Goal: Communication & Community: Answer question/provide support

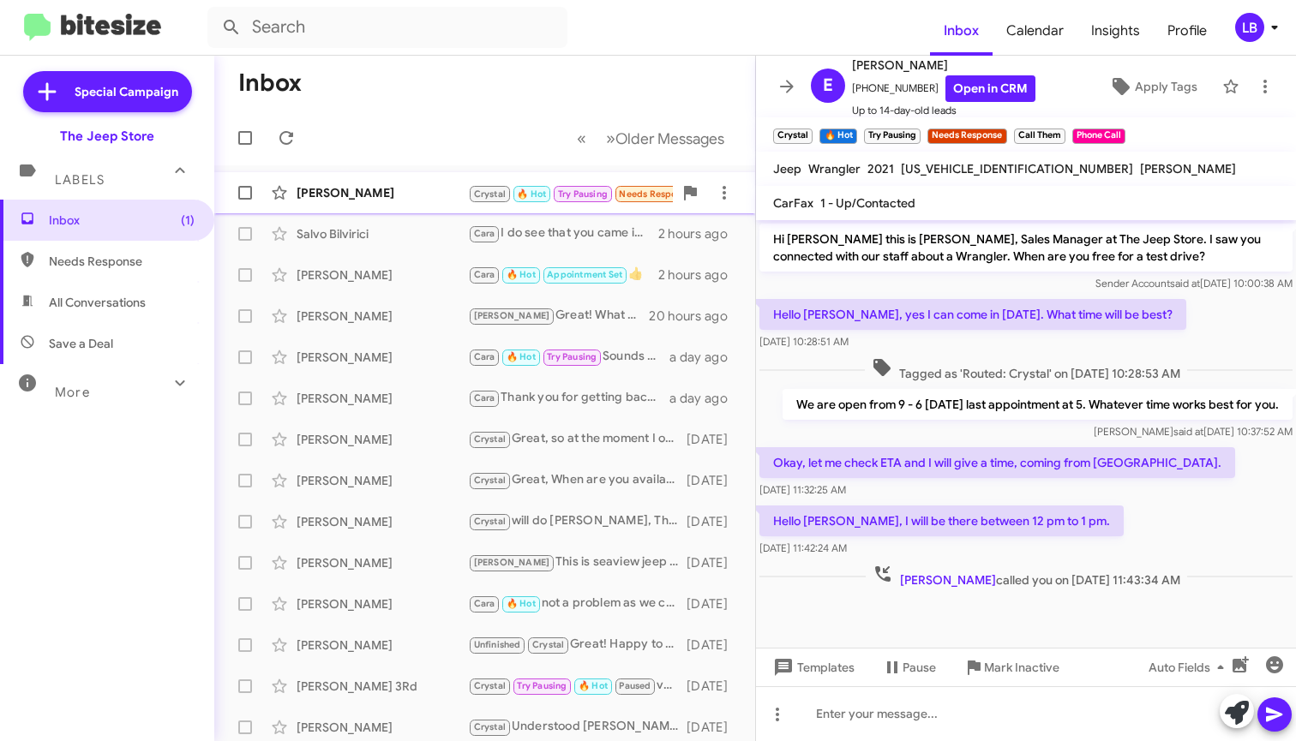
click at [350, 189] on div "[PERSON_NAME]" at bounding box center [382, 192] width 171 height 17
click at [378, 112] on mat-toolbar-row "« Previous » Next Older Messages" at bounding box center [484, 138] width 541 height 55
click at [89, 249] on span "Needs Response" at bounding box center [107, 261] width 214 height 41
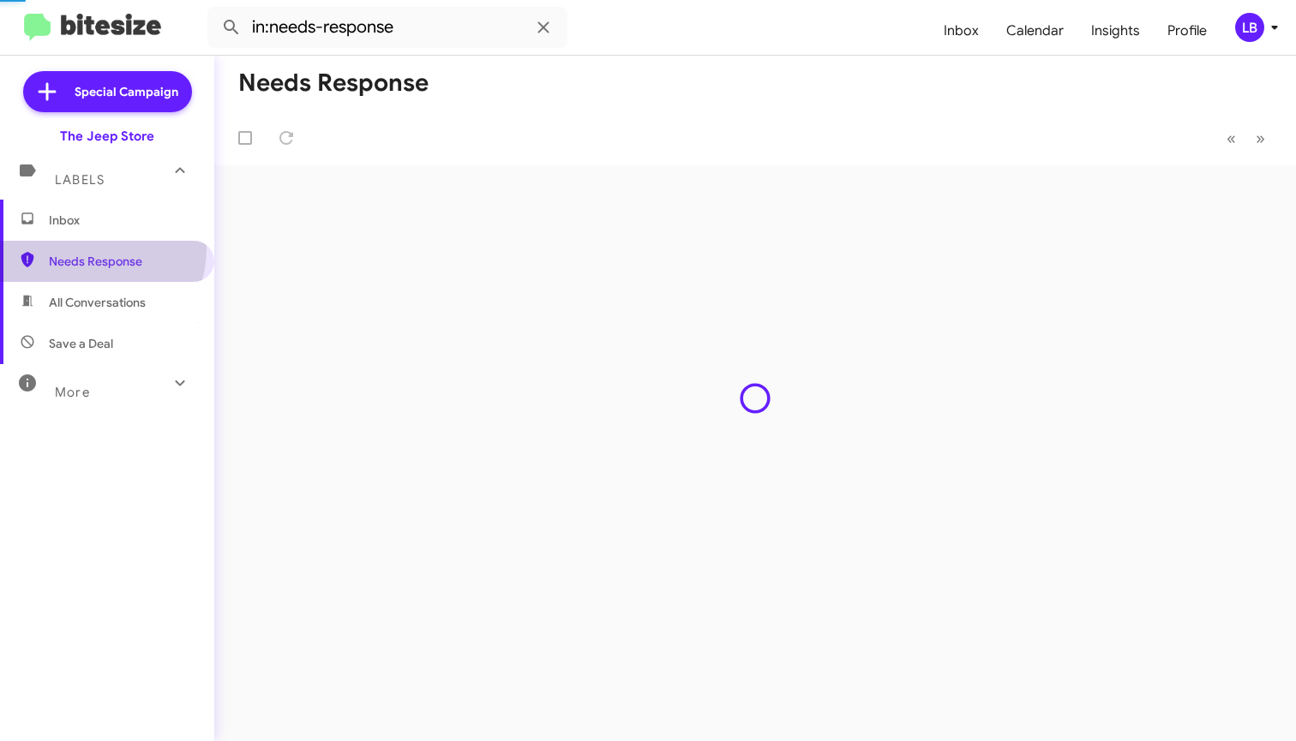
click at [121, 334] on span "Save a Deal" at bounding box center [107, 343] width 214 height 41
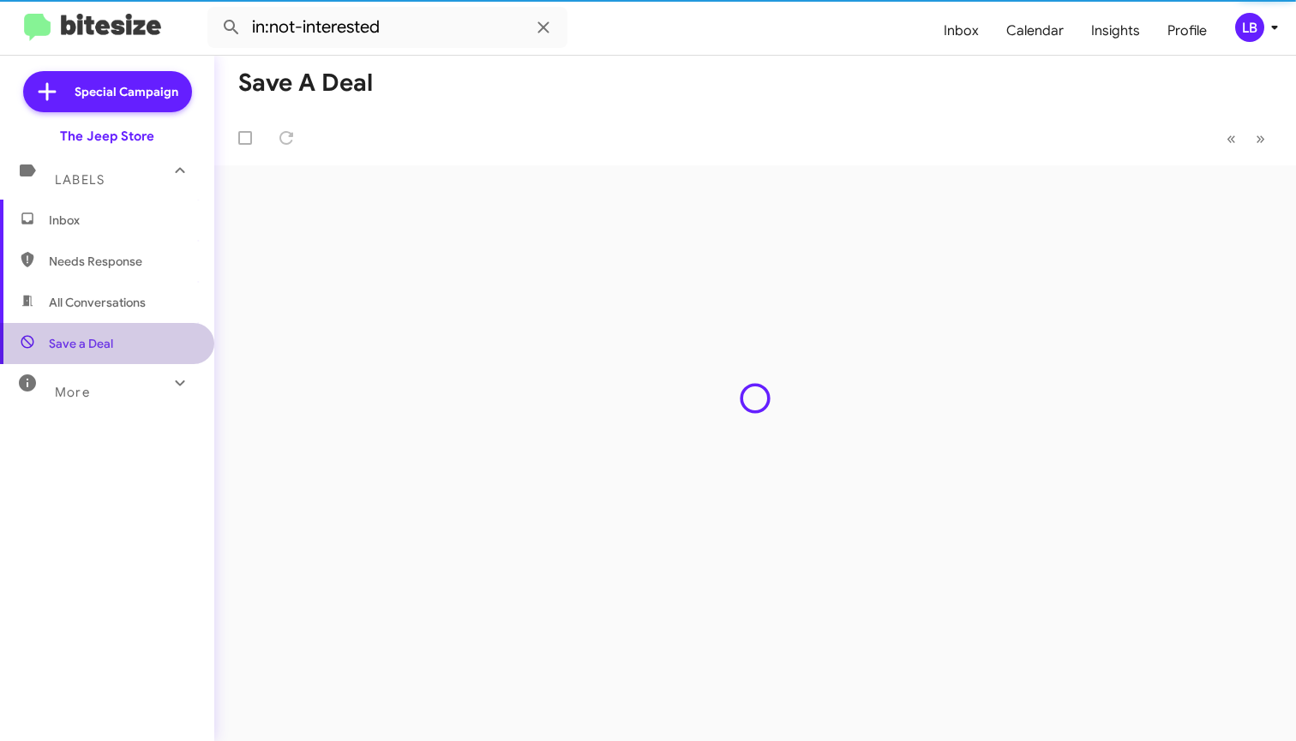
click at [127, 297] on span "All Conversations" at bounding box center [97, 302] width 97 height 17
type input "in:all-conversations"
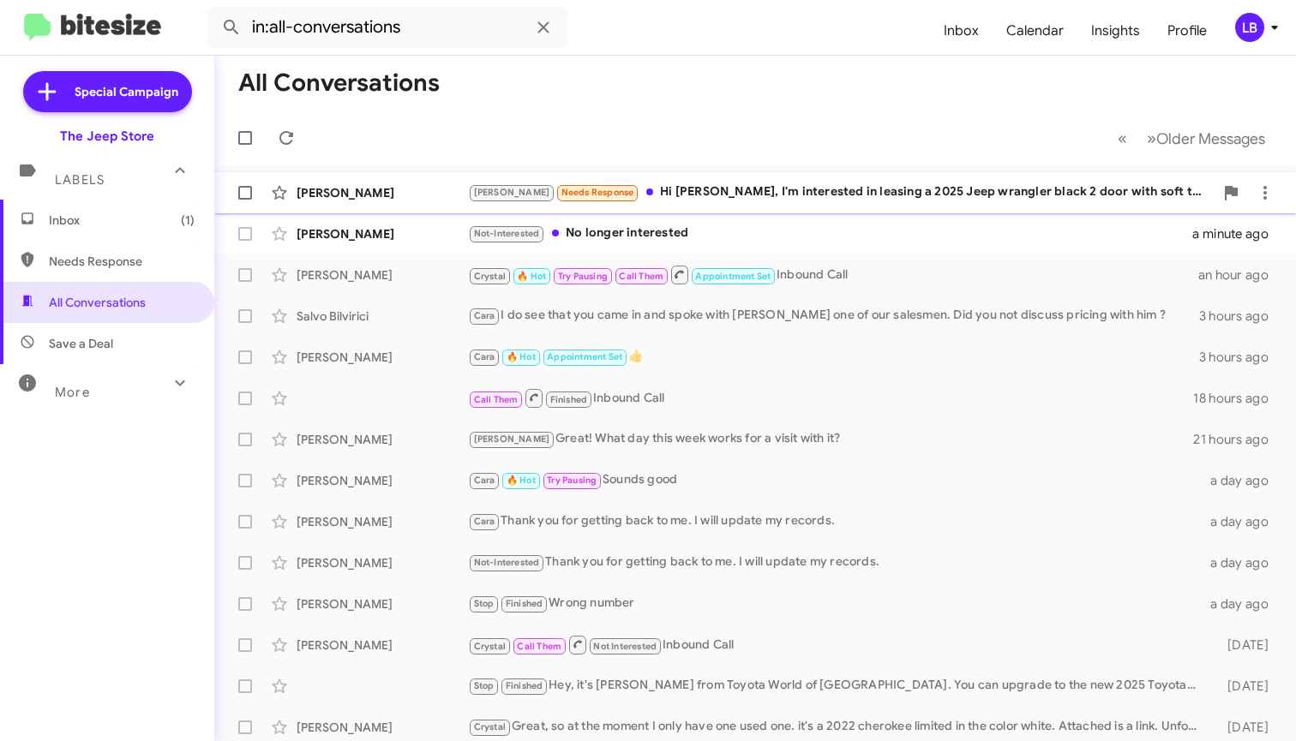
click at [423, 188] on div "[PERSON_NAME]" at bounding box center [382, 192] width 171 height 17
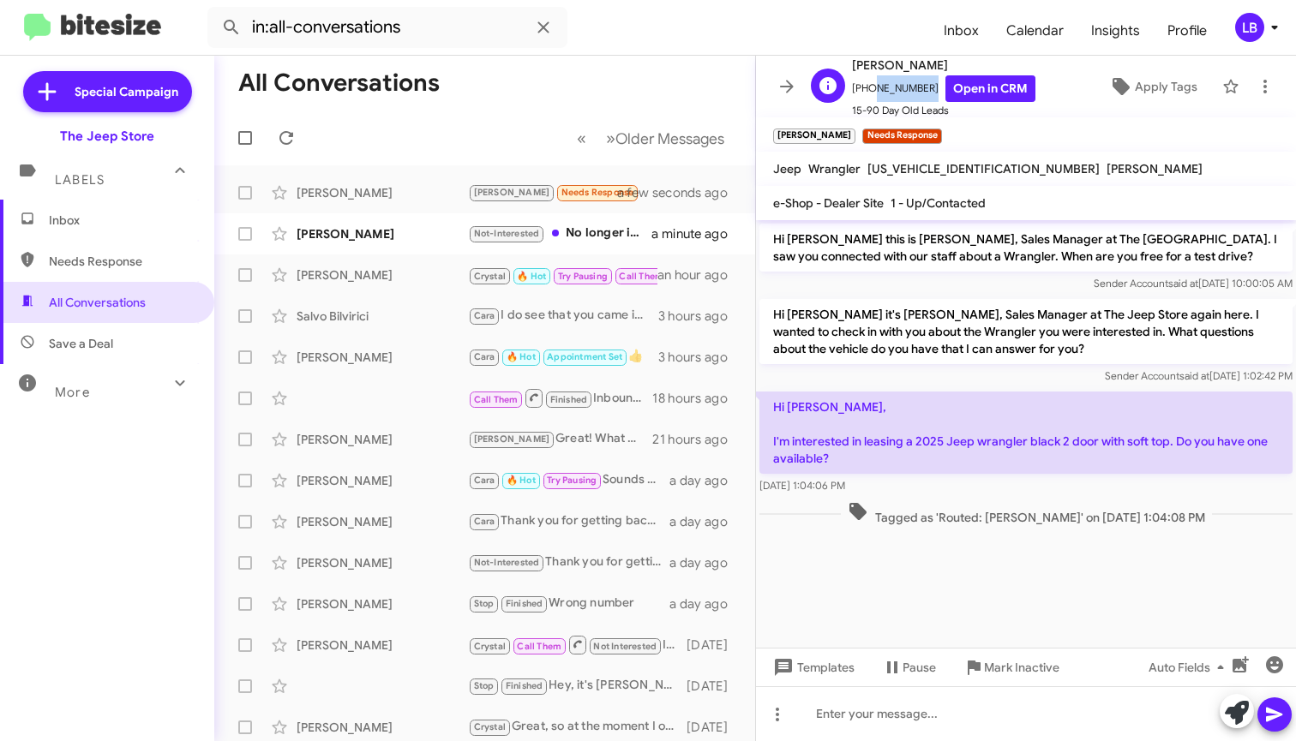
drag, startPoint x: 922, startPoint y: 91, endPoint x: 865, endPoint y: 94, distance: 57.5
click at [865, 94] on span "[PHONE_NUMBER] Open in CRM" at bounding box center [943, 88] width 183 height 27
click at [835, 25] on form "in:all-conversations" at bounding box center [568, 27] width 722 height 41
drag, startPoint x: 914, startPoint y: 90, endPoint x: 863, endPoint y: 95, distance: 51.7
click at [863, 95] on span "[PHONE_NUMBER] Open in CRM" at bounding box center [943, 88] width 183 height 27
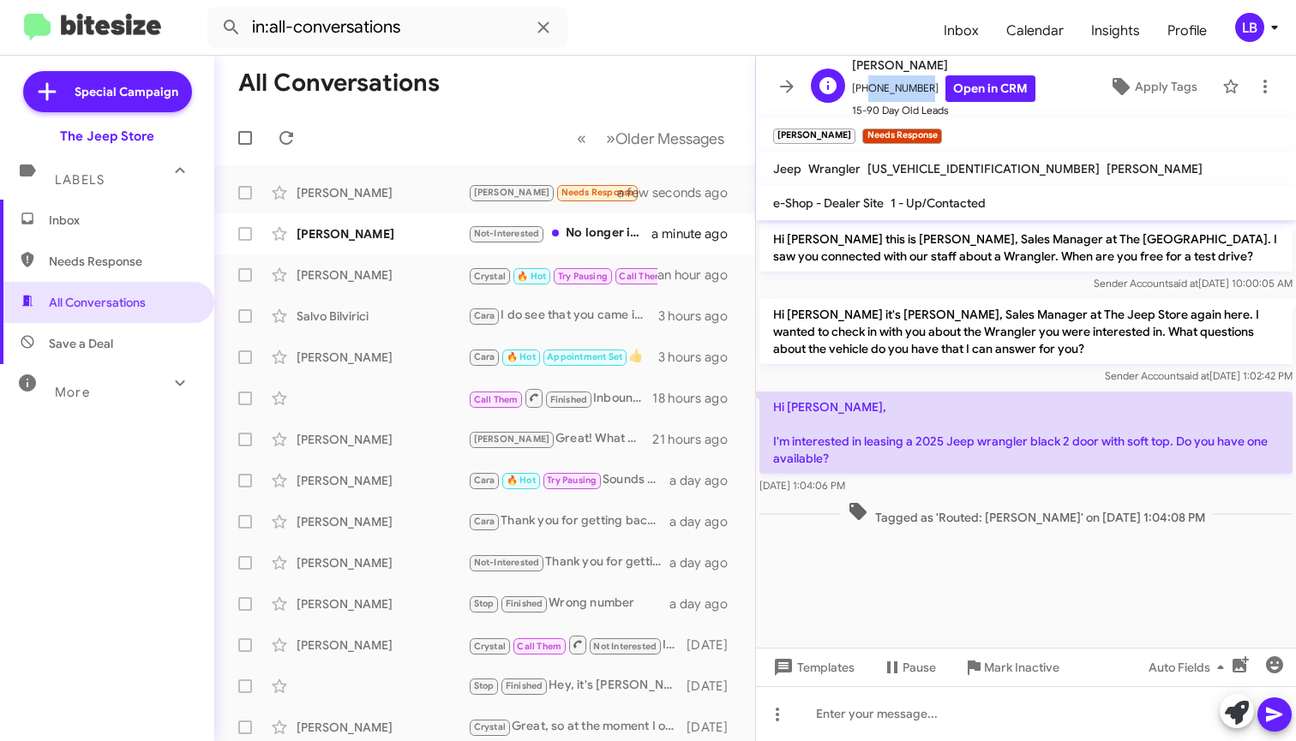
copy span "6467241074"
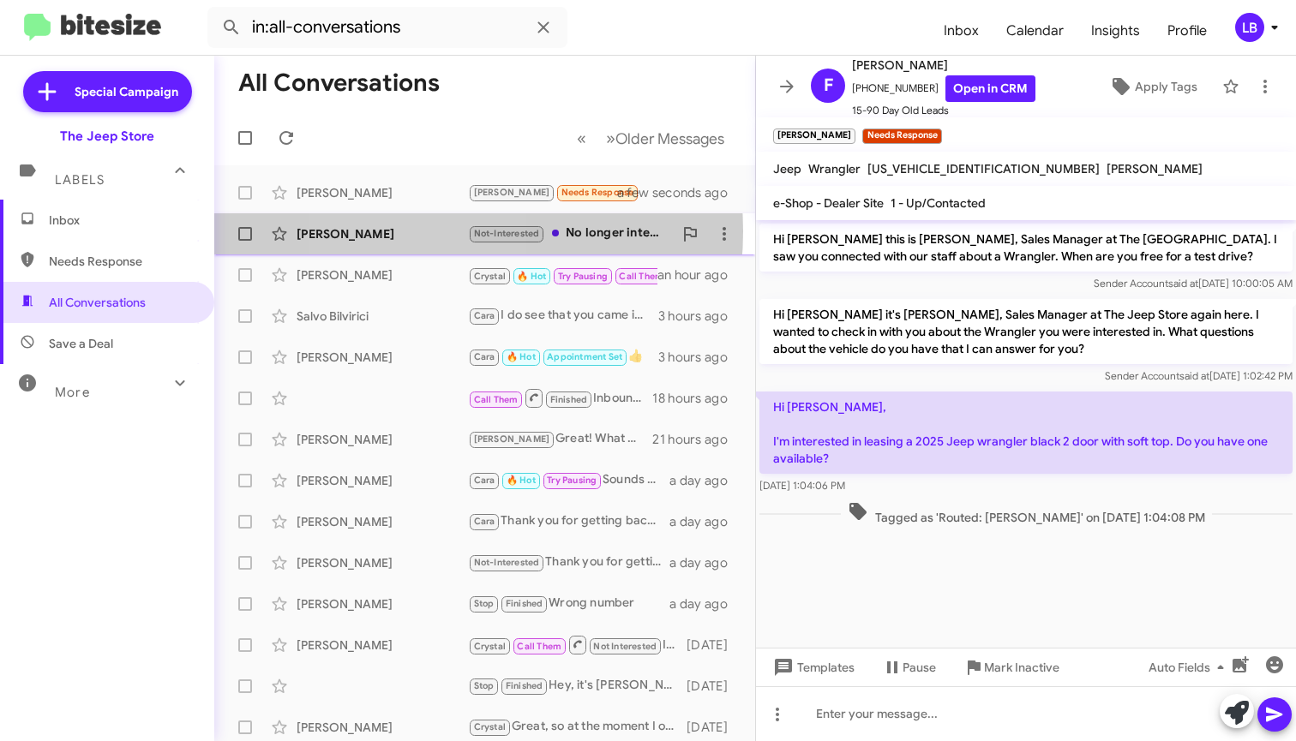
click at [413, 231] on div "[PERSON_NAME]" at bounding box center [382, 233] width 171 height 17
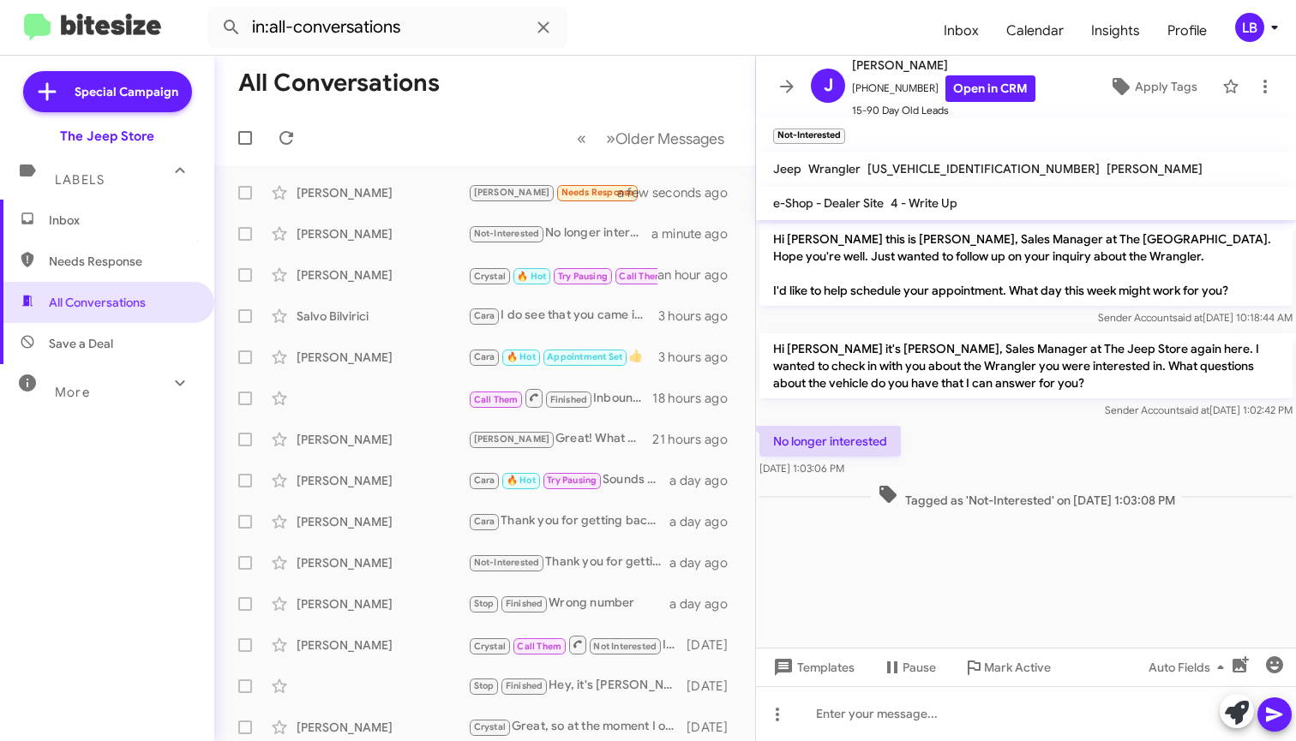
click at [1096, 465] on div "No longer interested [DATE] 1:03:06 PM" at bounding box center [1026, 452] width 540 height 58
drag, startPoint x: 920, startPoint y: 89, endPoint x: 862, endPoint y: 93, distance: 57.6
click at [862, 93] on span "[PHONE_NUMBER] Open in CRM" at bounding box center [943, 88] width 183 height 27
copy span "3472282423"
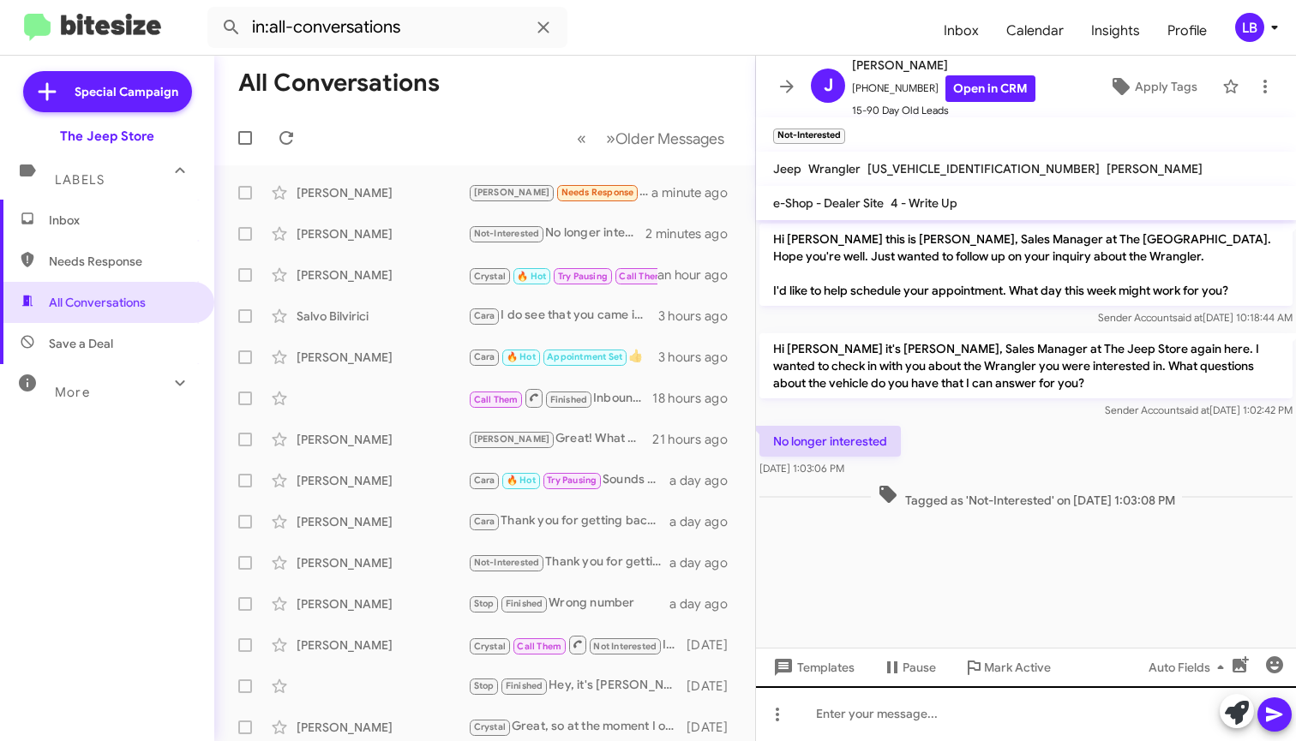
drag, startPoint x: 956, startPoint y: 568, endPoint x: 934, endPoint y: 695, distance: 128.8
click at [956, 568] on cdk-virtual-scroll-viewport "Hi [PERSON_NAME] this is [PERSON_NAME], Sales Manager at The [GEOGRAPHIC_DATA].…" at bounding box center [1026, 434] width 540 height 428
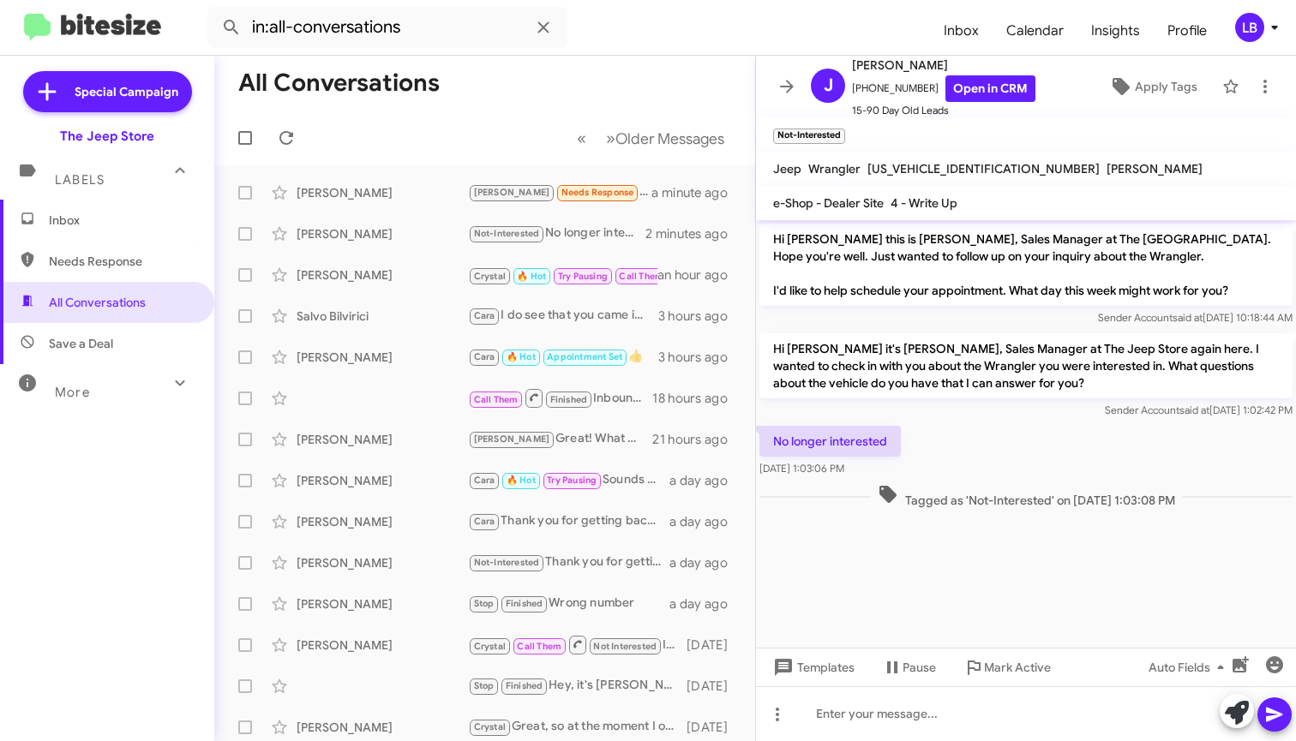
click at [1046, 418] on div "Hi [PERSON_NAME] it's [PERSON_NAME], Sales Manager at The Jeep Store again here…" at bounding box center [1026, 376] width 540 height 93
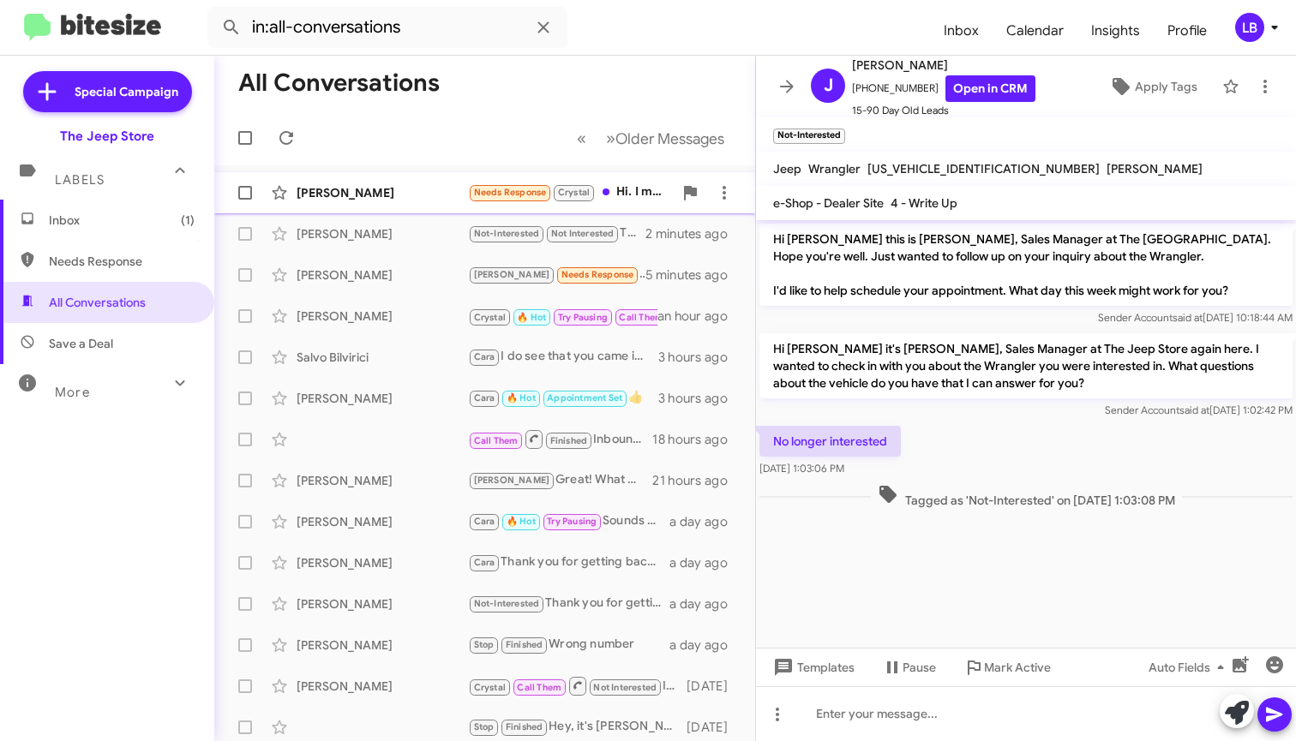
click at [379, 207] on div "[PERSON_NAME] Needs Response Crystal Hi. I meet with [PERSON_NAME] on a 2 door …" at bounding box center [484, 193] width 513 height 34
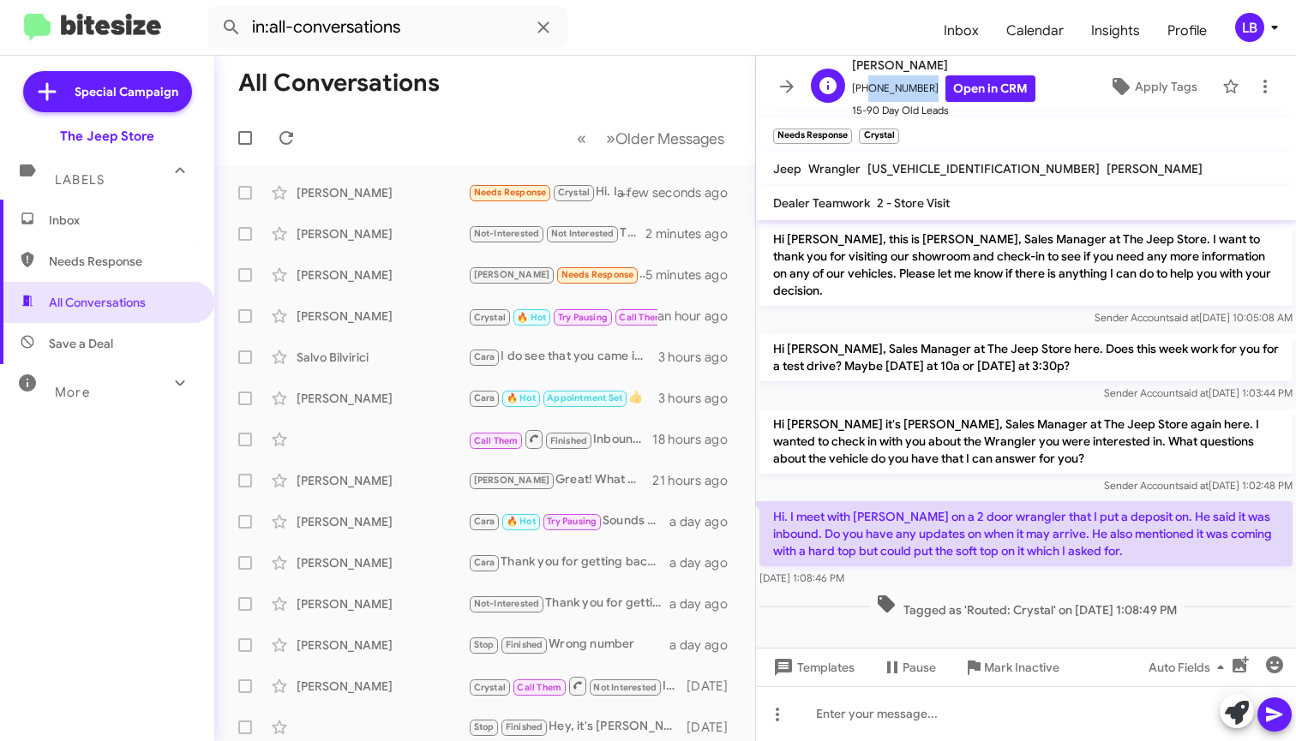
drag, startPoint x: 920, startPoint y: 89, endPoint x: 861, endPoint y: 93, distance: 59.3
click at [861, 93] on span "[PHONE_NUMBER] Open in CRM" at bounding box center [943, 88] width 183 height 27
copy span "6092031312"
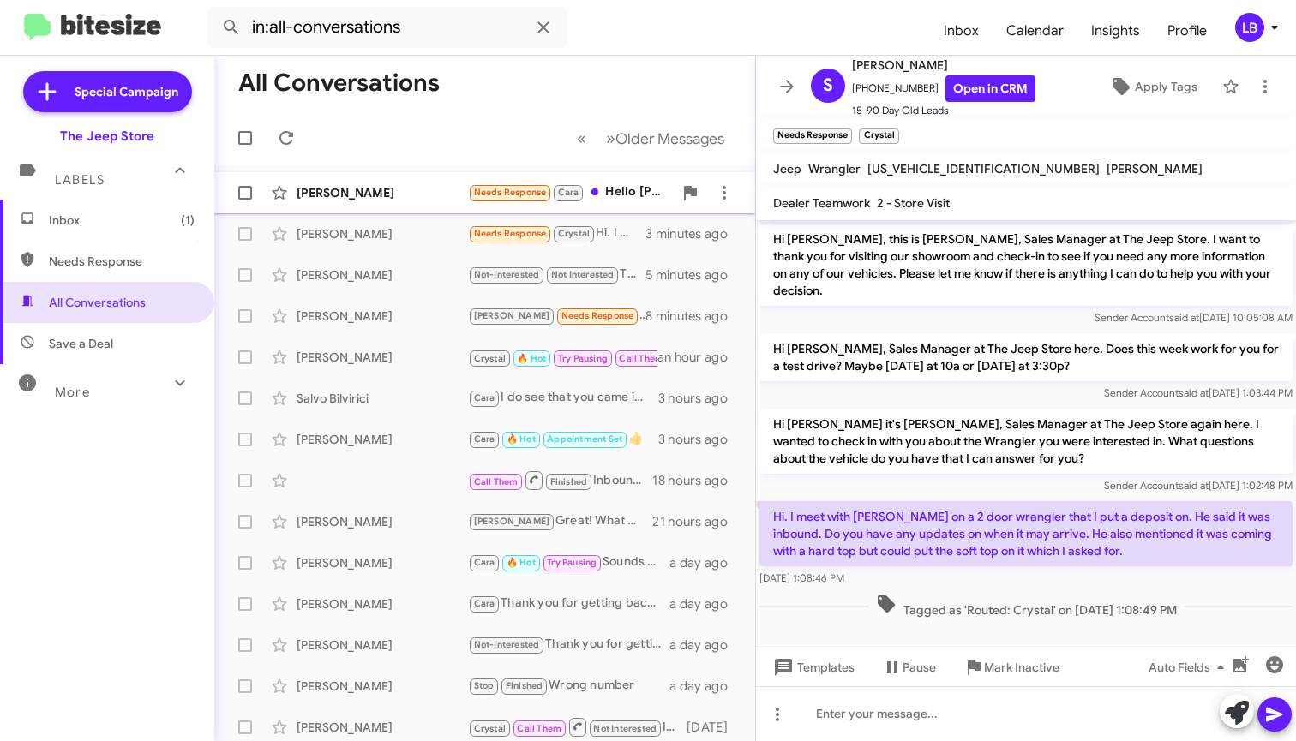
click at [370, 184] on div "[PERSON_NAME]" at bounding box center [382, 192] width 171 height 17
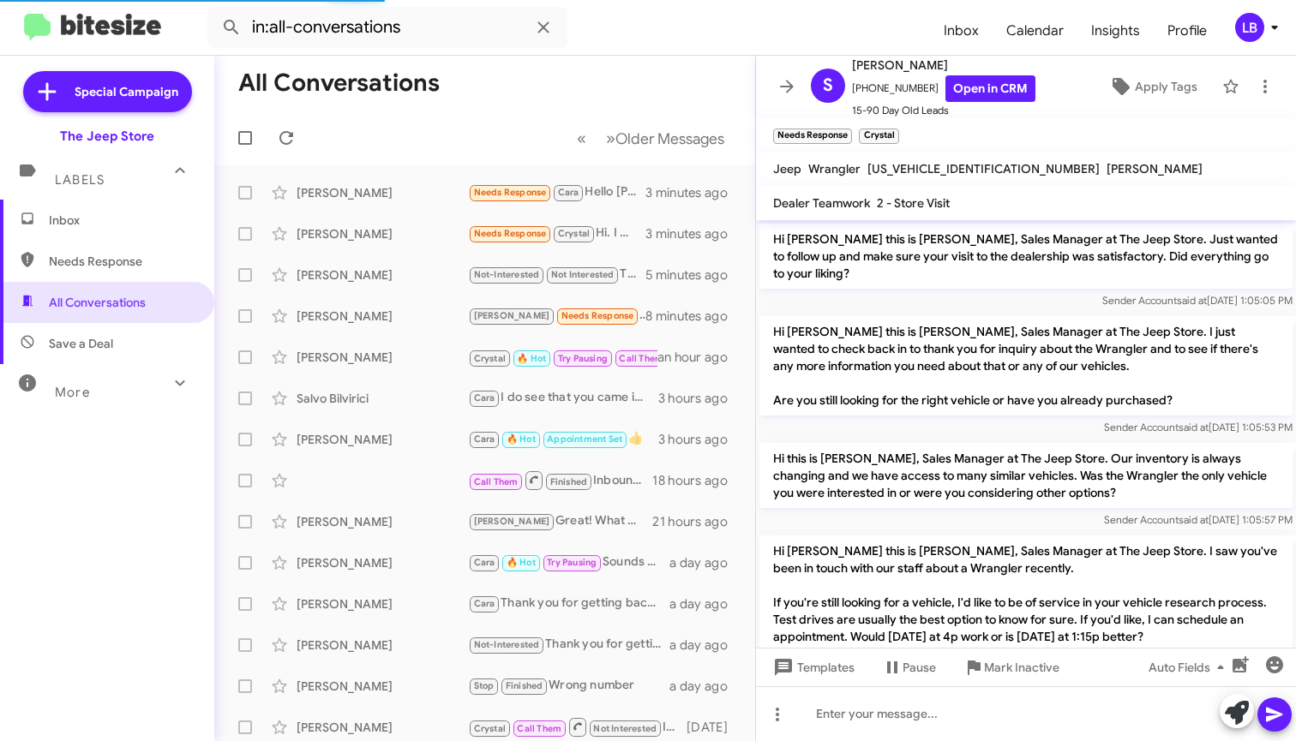
scroll to position [417, 0]
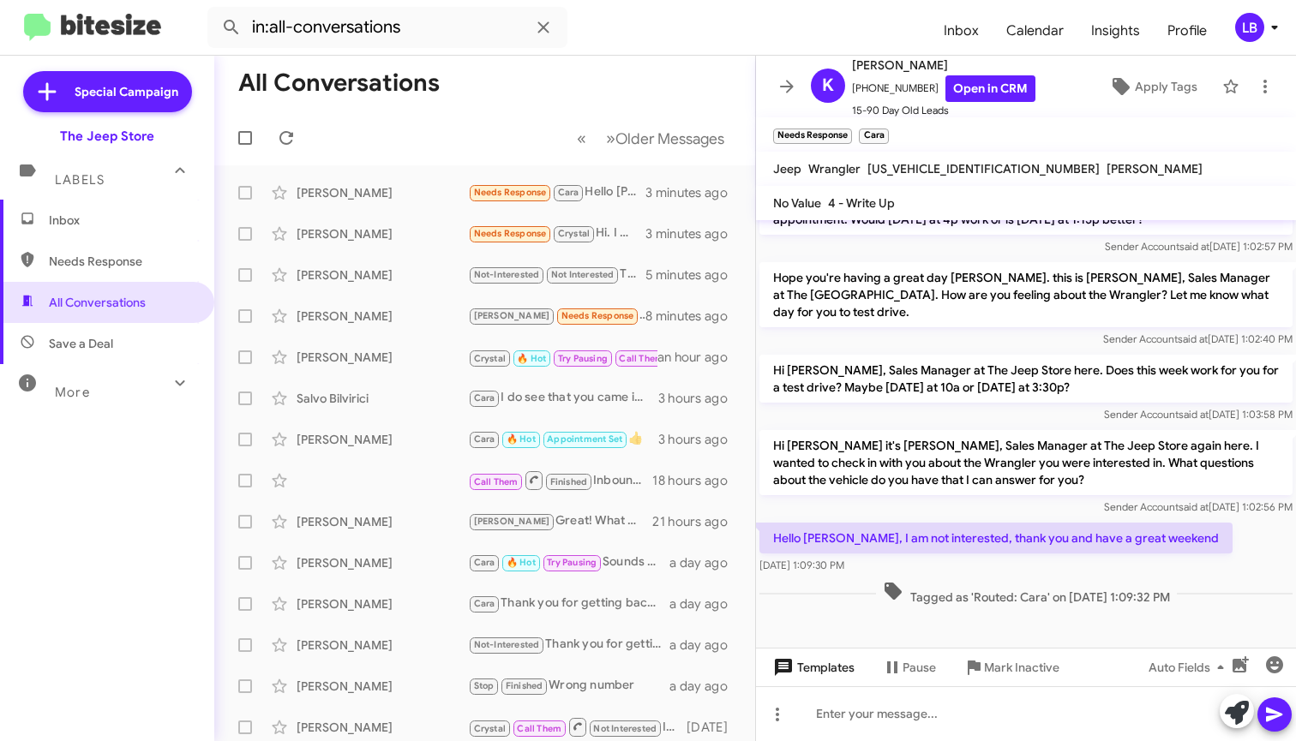
click at [823, 671] on span "Templates" at bounding box center [812, 667] width 85 height 31
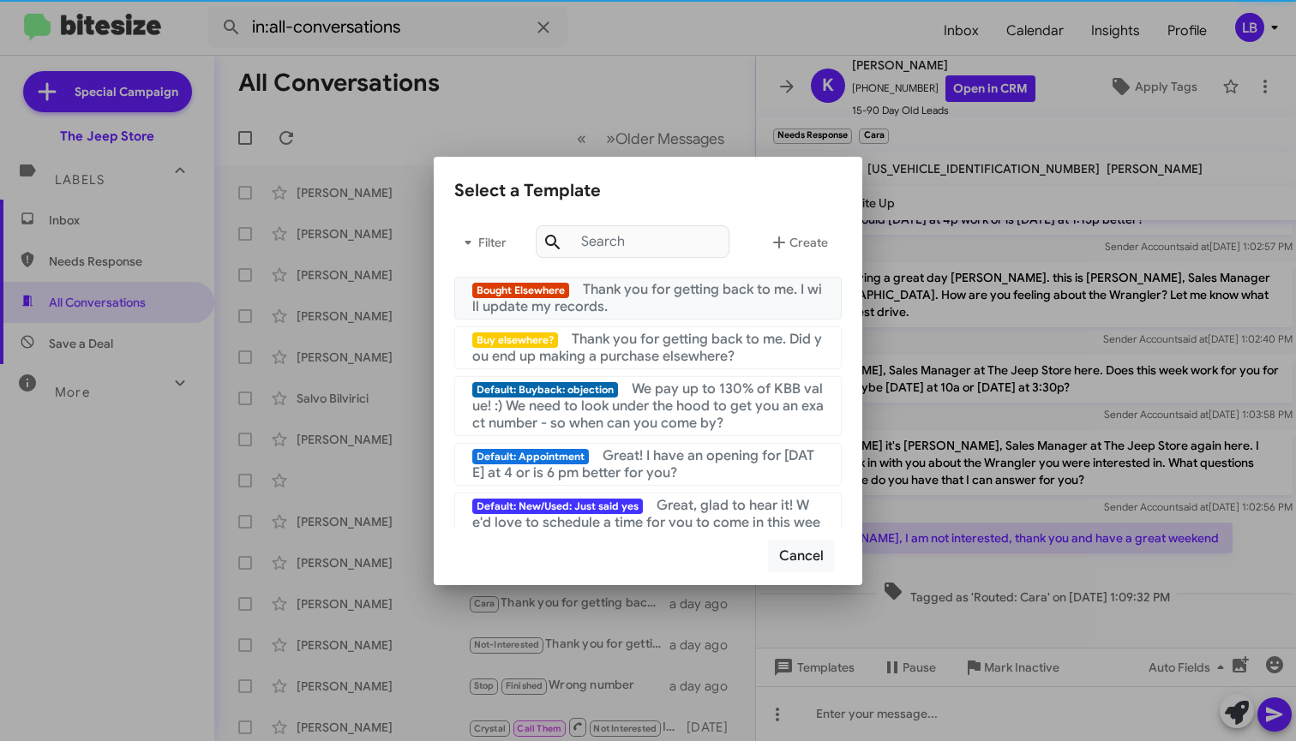
click at [667, 306] on div "Bought Elsewhere Thank you for getting back to me. I will update my records." at bounding box center [647, 298] width 351 height 34
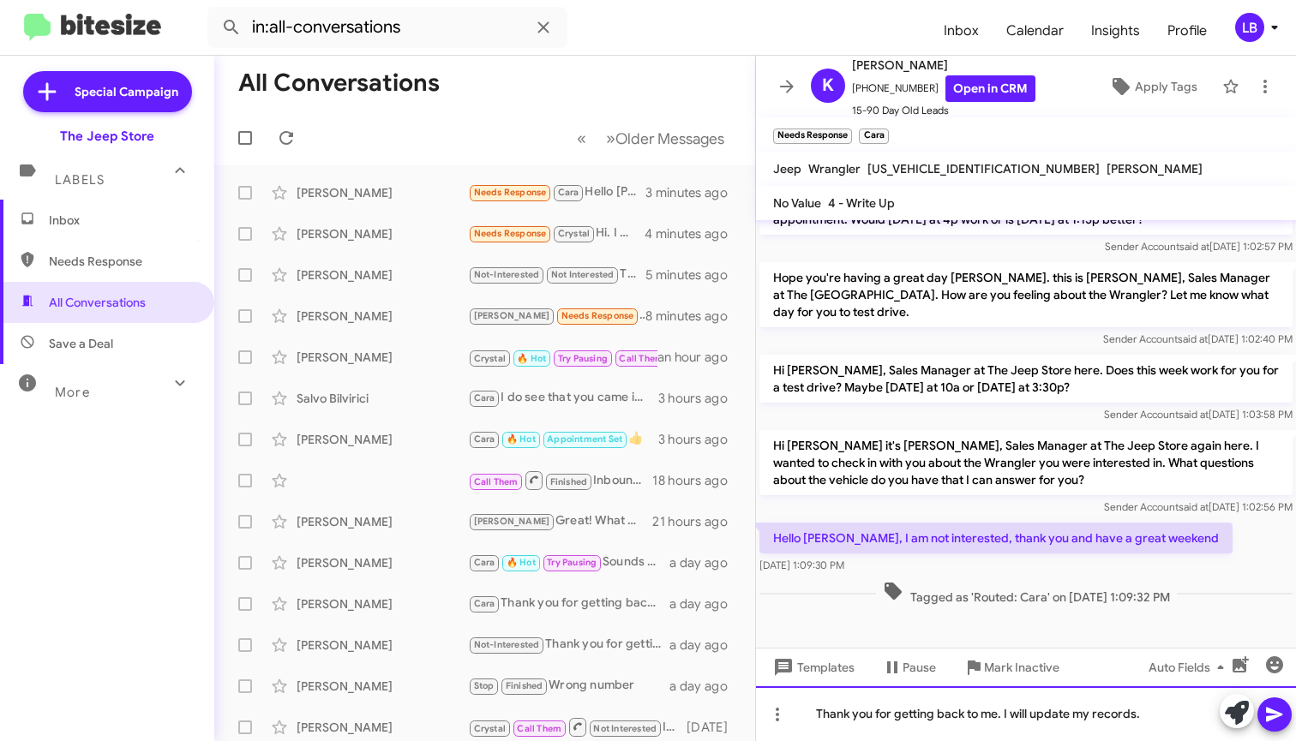
click at [1164, 710] on div "Thank you for getting back to me. I will update my records." at bounding box center [1026, 713] width 540 height 55
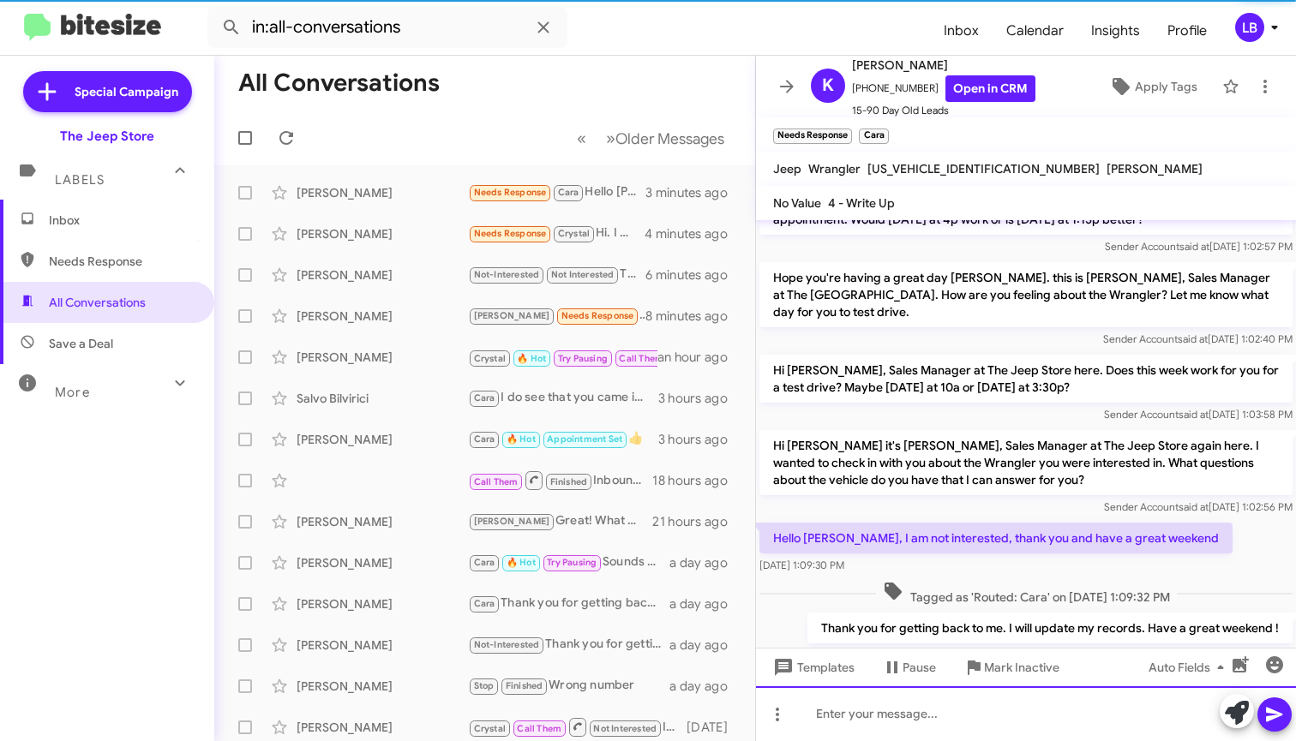
scroll to position [0, 0]
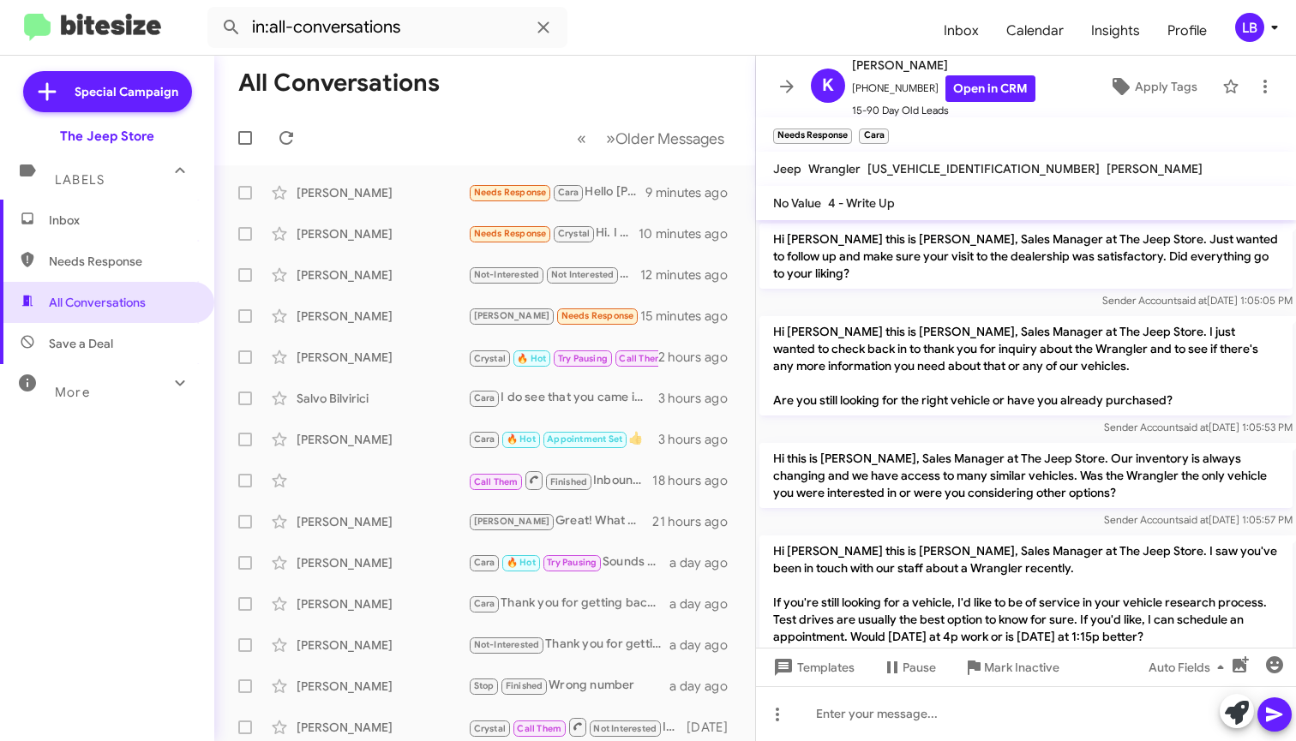
click at [446, 141] on mat-toolbar-row "« Previous » Next Older Messages" at bounding box center [484, 138] width 541 height 55
drag, startPoint x: 131, startPoint y: 219, endPoint x: 131, endPoint y: 240, distance: 21.4
click at [131, 219] on span "Inbox" at bounding box center [122, 220] width 146 height 17
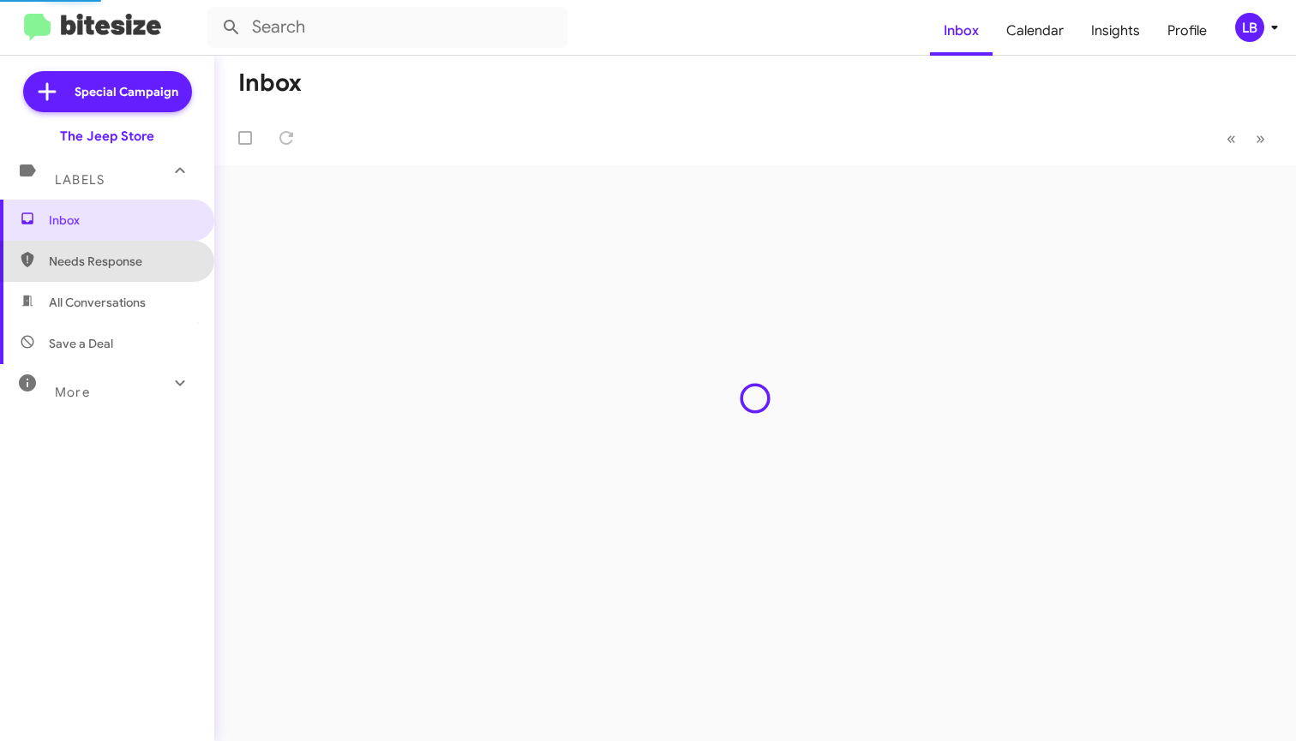
click at [131, 249] on span "Needs Response" at bounding box center [107, 261] width 214 height 41
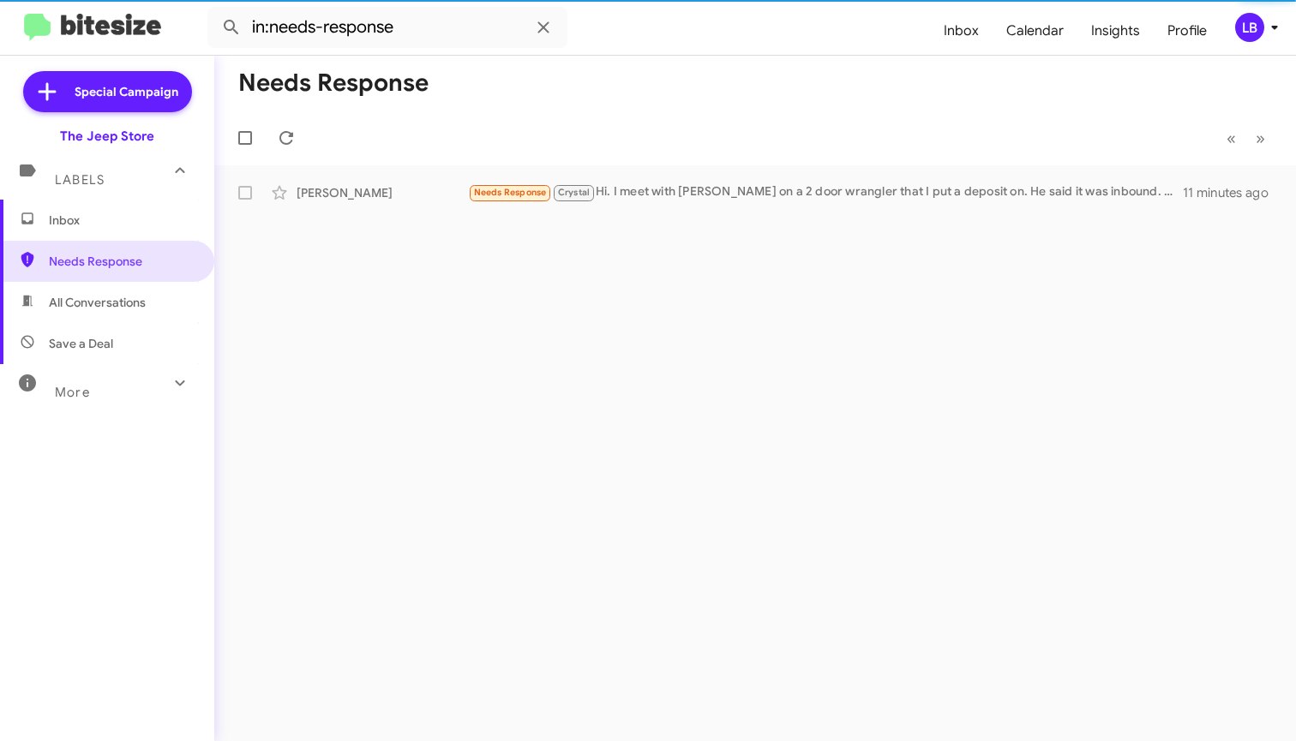
click at [140, 303] on span "All Conversations" at bounding box center [97, 302] width 97 height 17
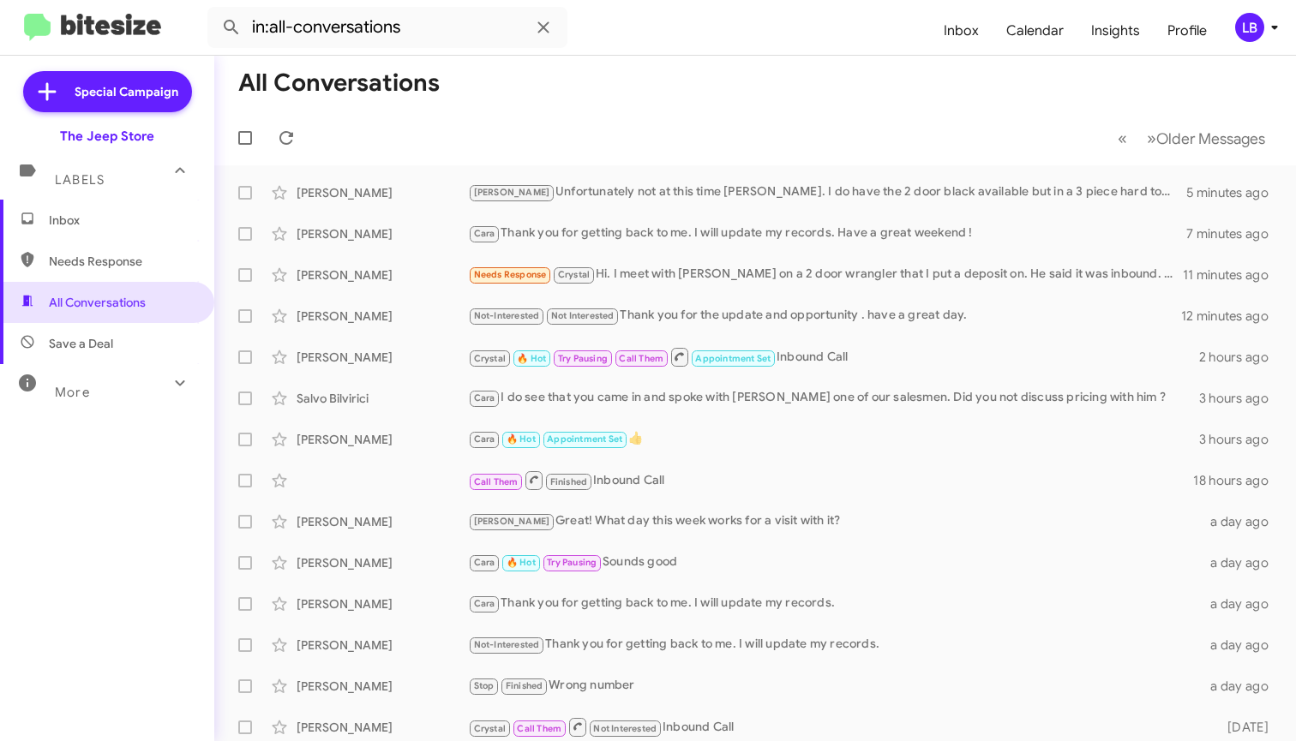
click at [124, 258] on span "Needs Response" at bounding box center [122, 261] width 146 height 17
type input "in:needs-response"
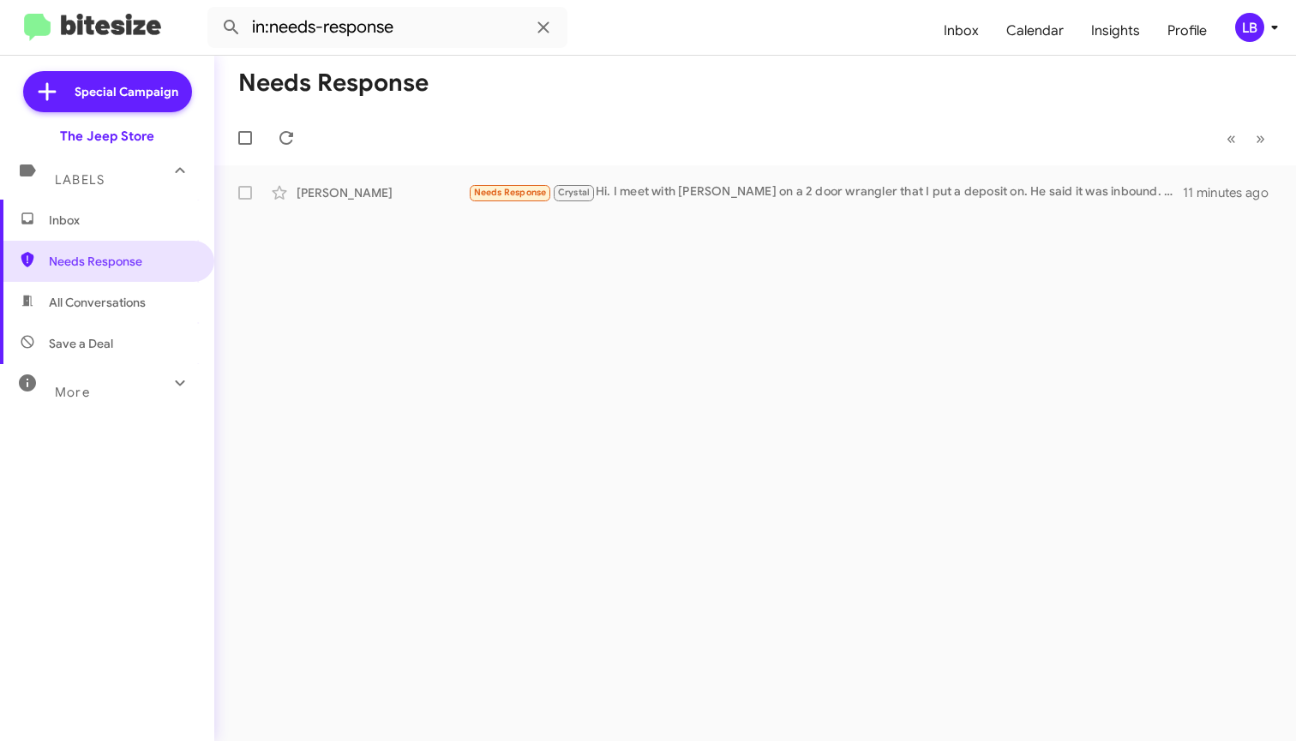
click at [561, 121] on mat-toolbar-row "« Previous » Next" at bounding box center [755, 138] width 1082 height 55
drag, startPoint x: 417, startPoint y: 29, endPoint x: 123, endPoint y: -1, distance: 296.3
click at [123, 0] on html "in:needs-response Inbox Calendar Insights Profile LB Special Campaign The Jeep …" at bounding box center [648, 370] width 1296 height 741
drag, startPoint x: 594, startPoint y: 87, endPoint x: 551, endPoint y: 72, distance: 45.5
click at [594, 87] on mat-toolbar-row "Needs Response" at bounding box center [755, 83] width 1082 height 55
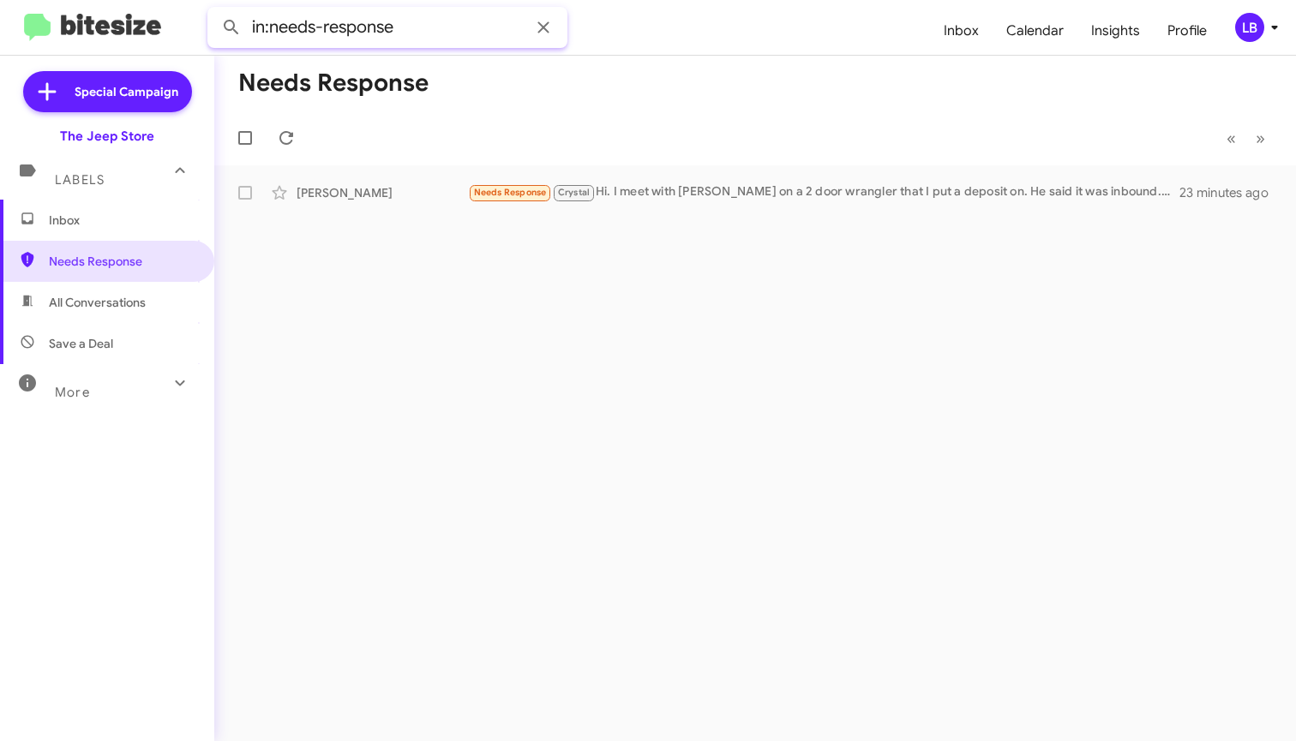
click at [456, 33] on input "in:needs-response" at bounding box center [387, 27] width 360 height 41
drag, startPoint x: 265, startPoint y: 19, endPoint x: 234, endPoint y: 17, distance: 30.9
click at [234, 17] on div "in:needs-response" at bounding box center [387, 27] width 360 height 41
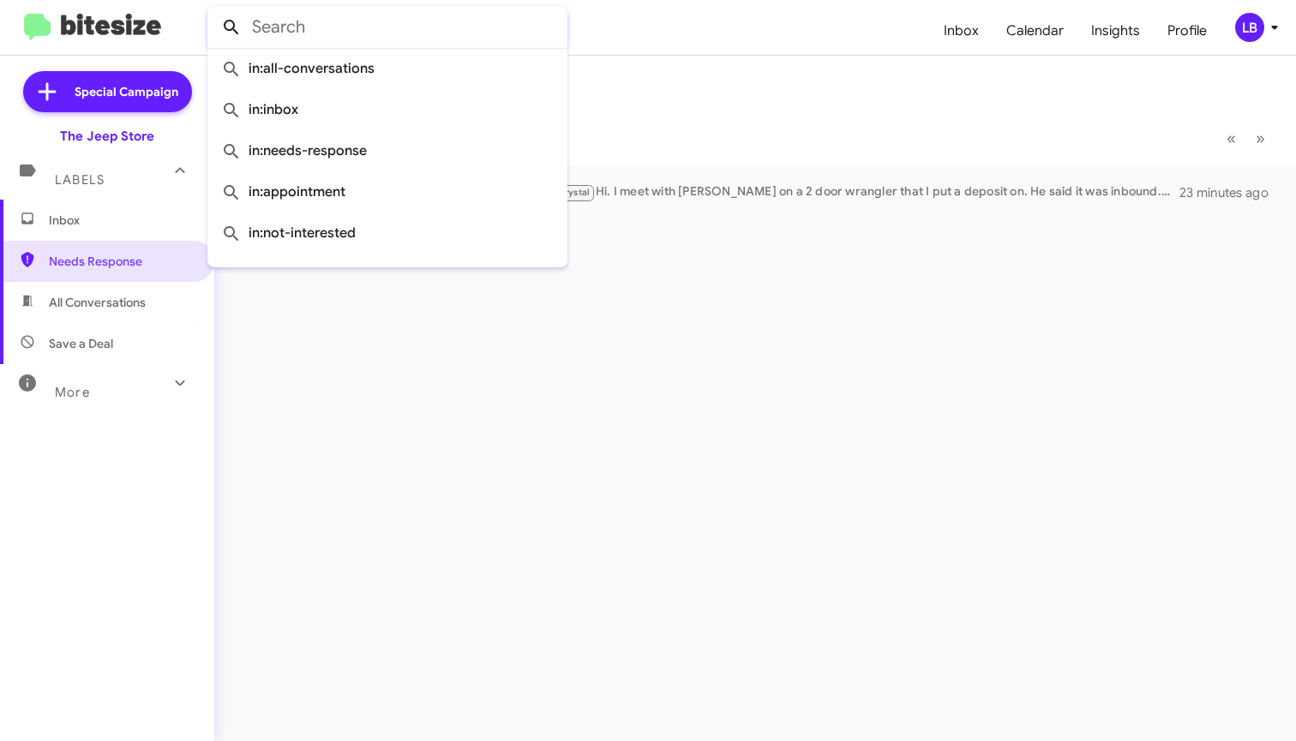
click at [231, 27] on button at bounding box center [231, 27] width 34 height 34
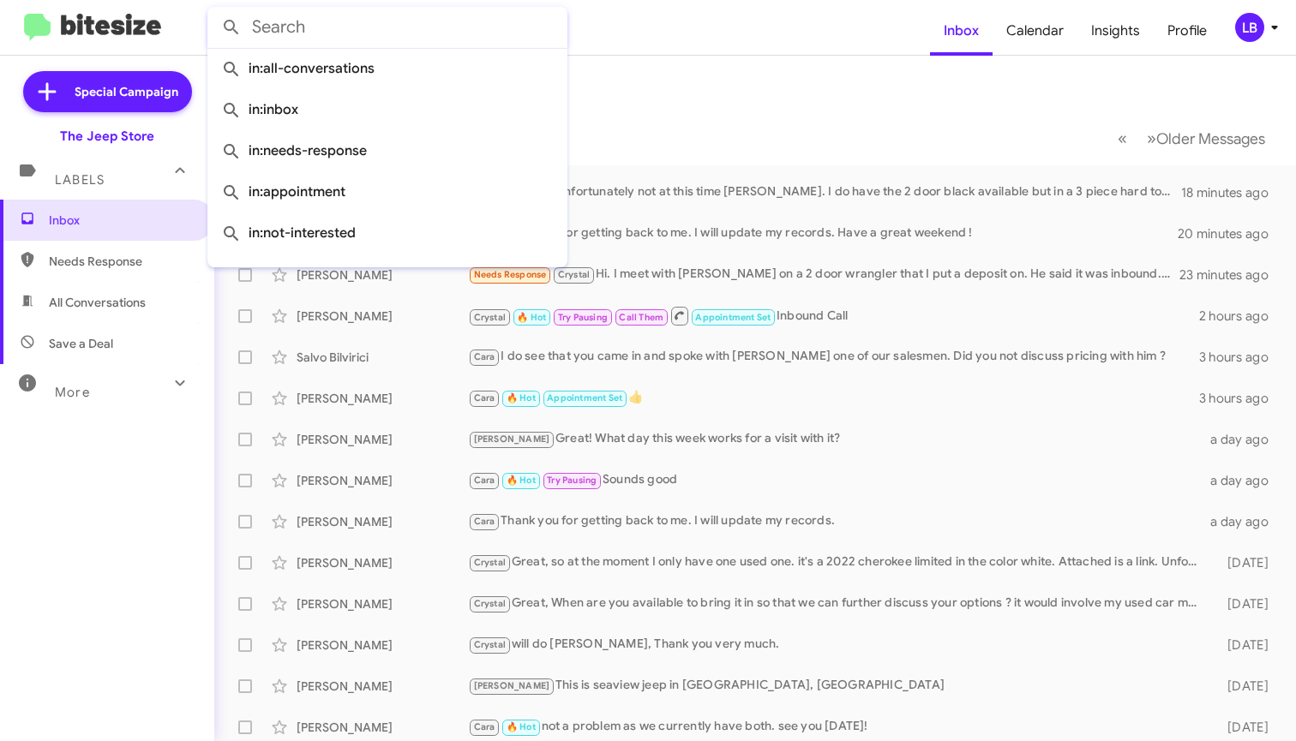
click at [758, 100] on mat-toolbar-row "Inbox" at bounding box center [755, 83] width 1082 height 55
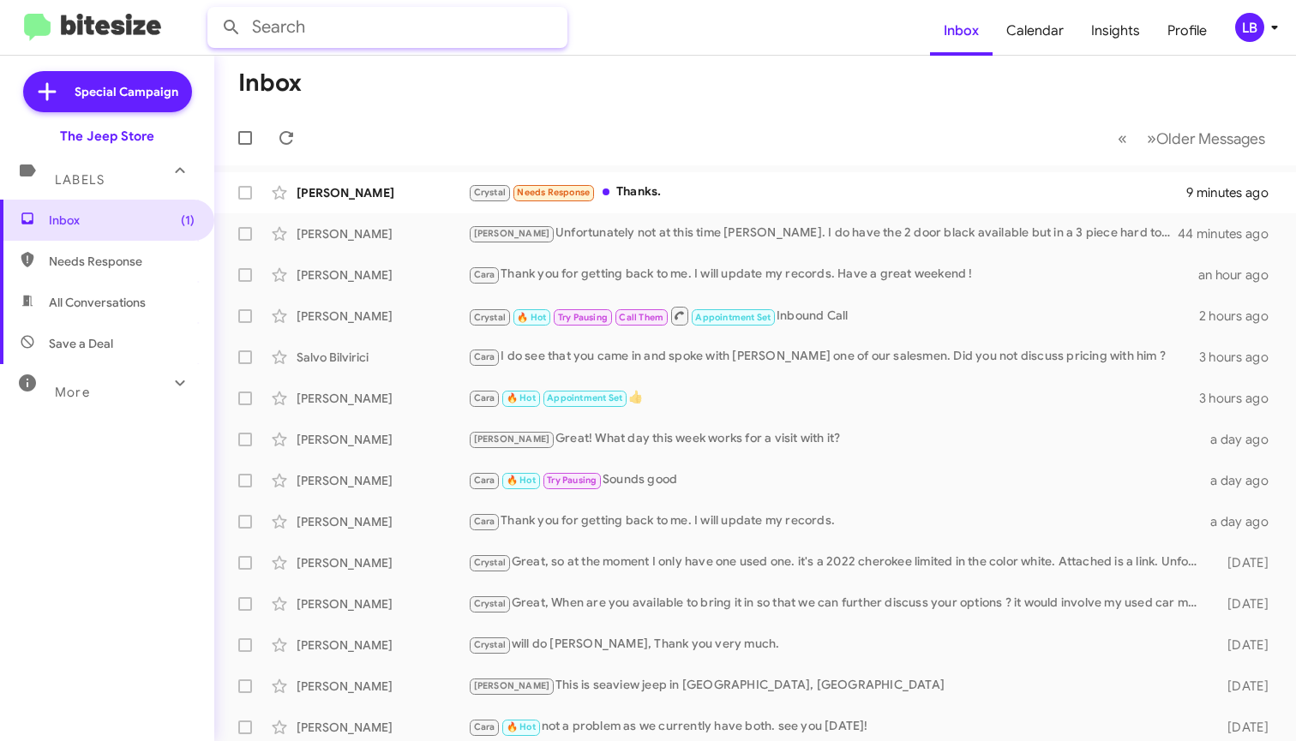
drag, startPoint x: 551, startPoint y: 35, endPoint x: 514, endPoint y: 3, distance: 49.2
click at [545, 33] on input "text" at bounding box center [387, 27] width 360 height 41
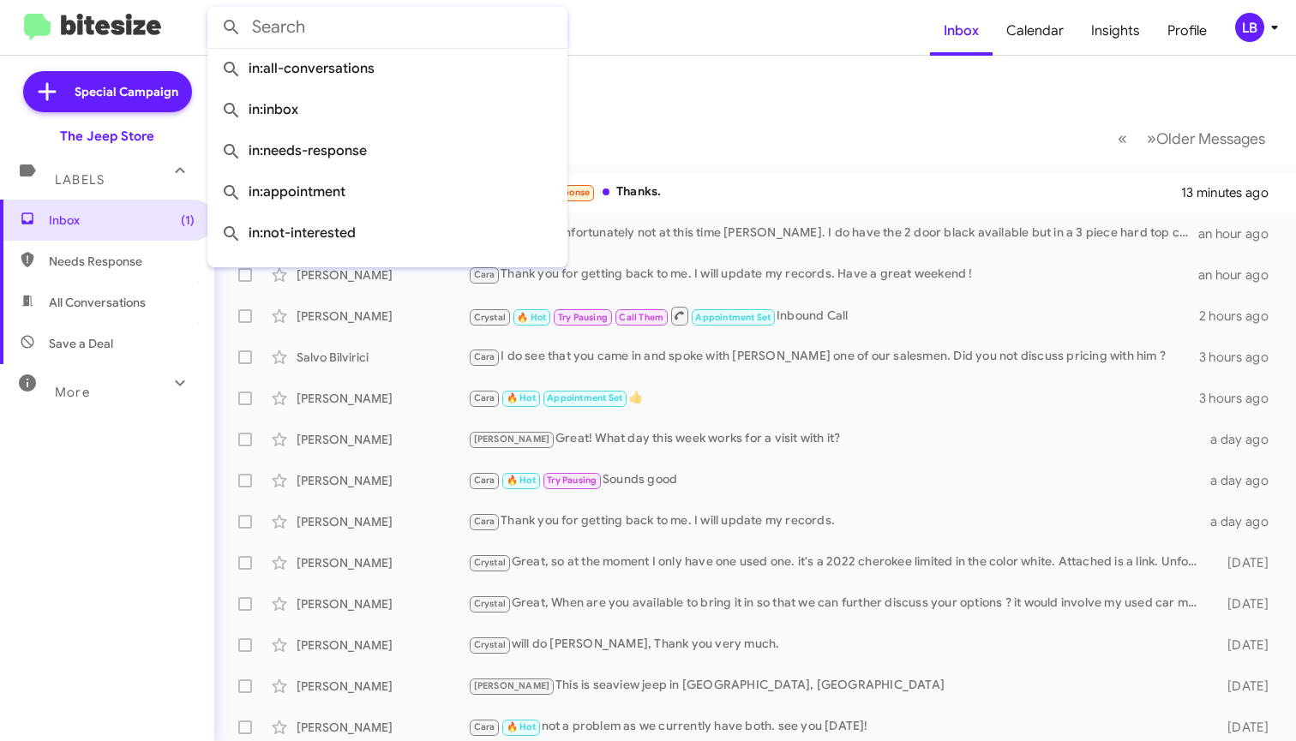
click at [614, 88] on mat-toolbar-row "Inbox" at bounding box center [755, 83] width 1082 height 55
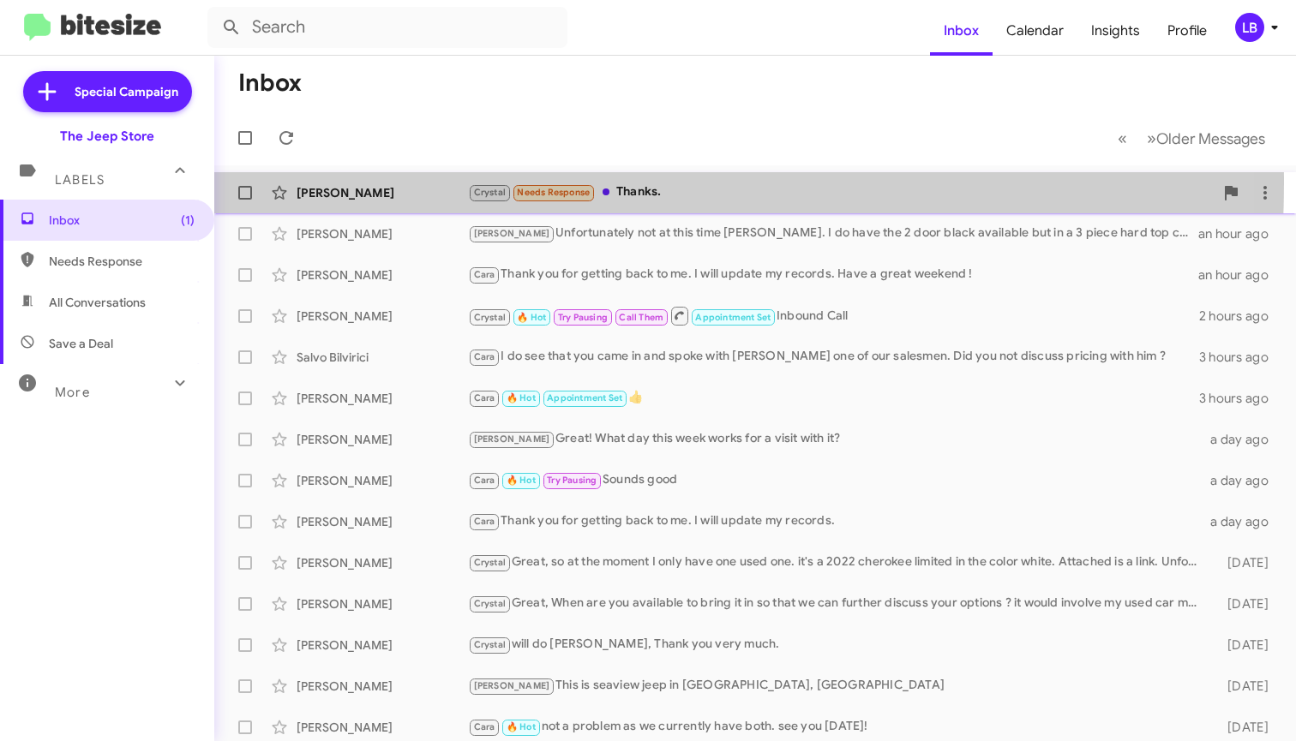
click at [396, 183] on div "[PERSON_NAME] [PERSON_NAME] Needs Response Thanks. 13 minutes ago" at bounding box center [755, 193] width 1054 height 34
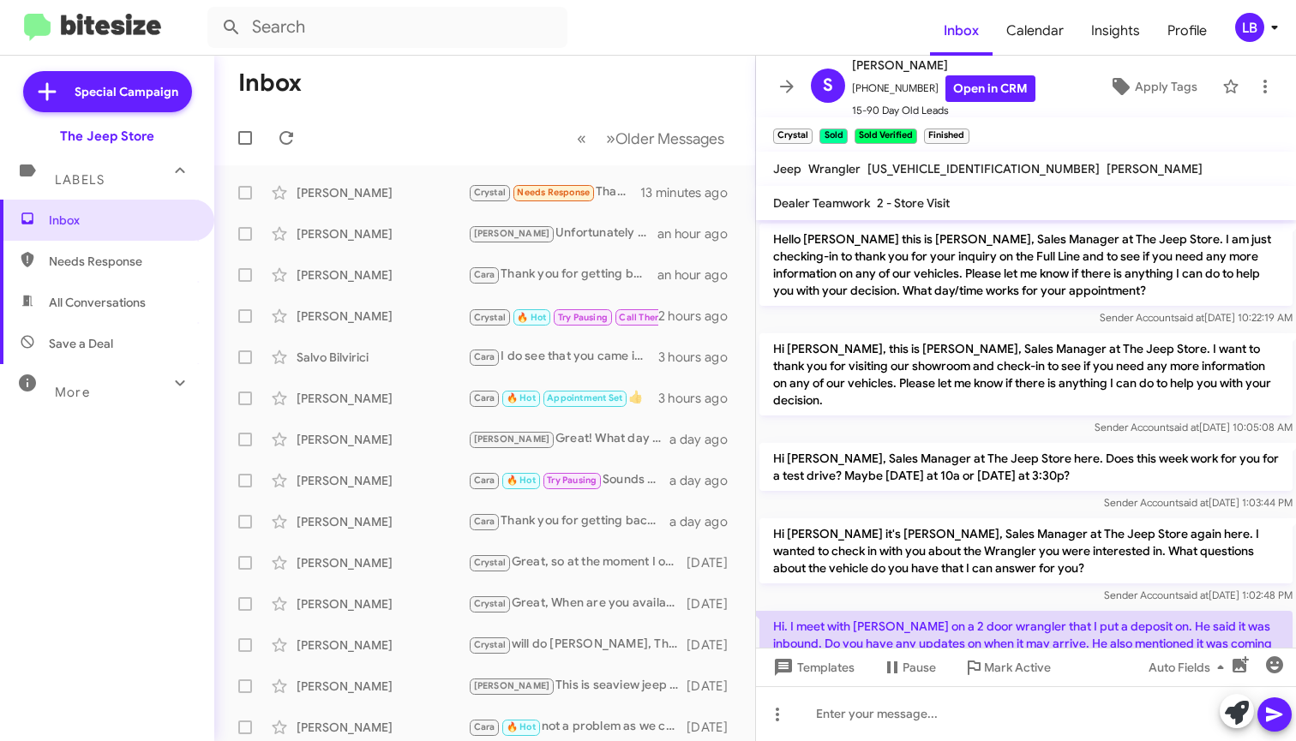
scroll to position [405, 0]
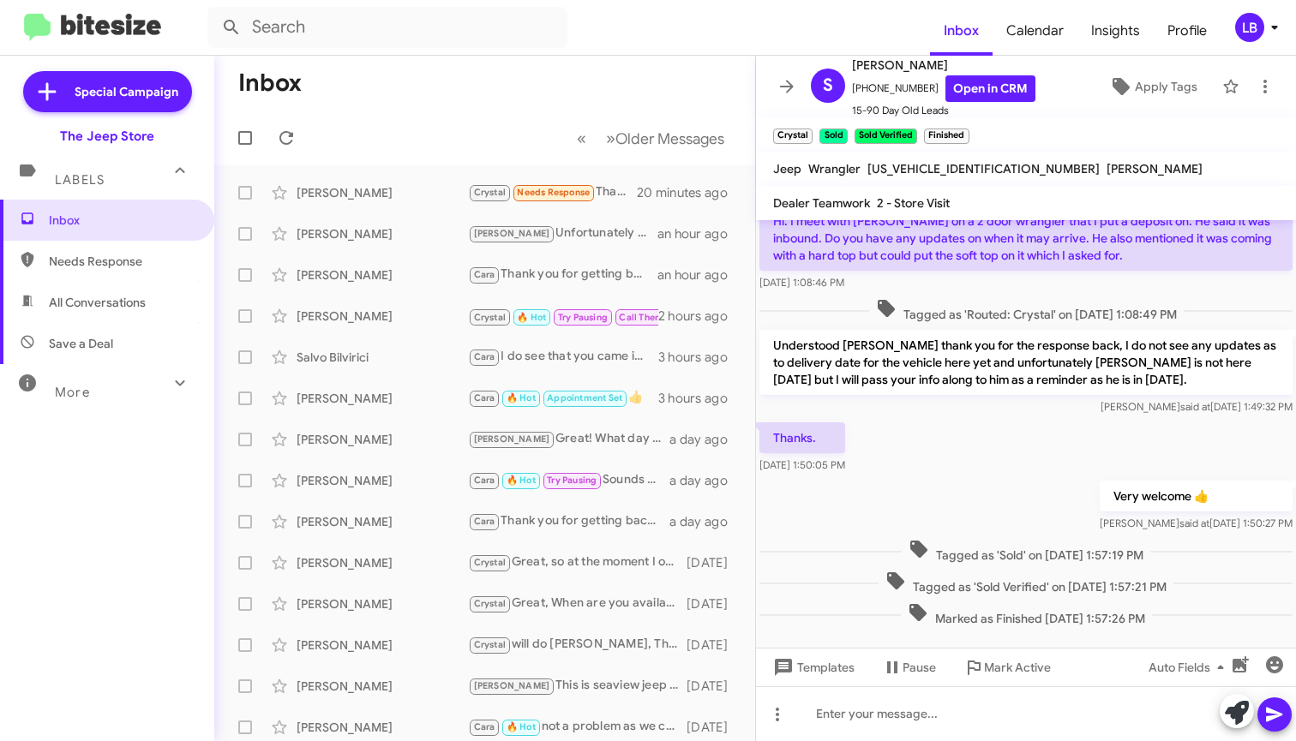
click at [412, 113] on mat-toolbar-row "« Previous » Next Older Messages" at bounding box center [484, 138] width 541 height 55
click at [379, 195] on div "[PERSON_NAME]" at bounding box center [382, 192] width 171 height 17
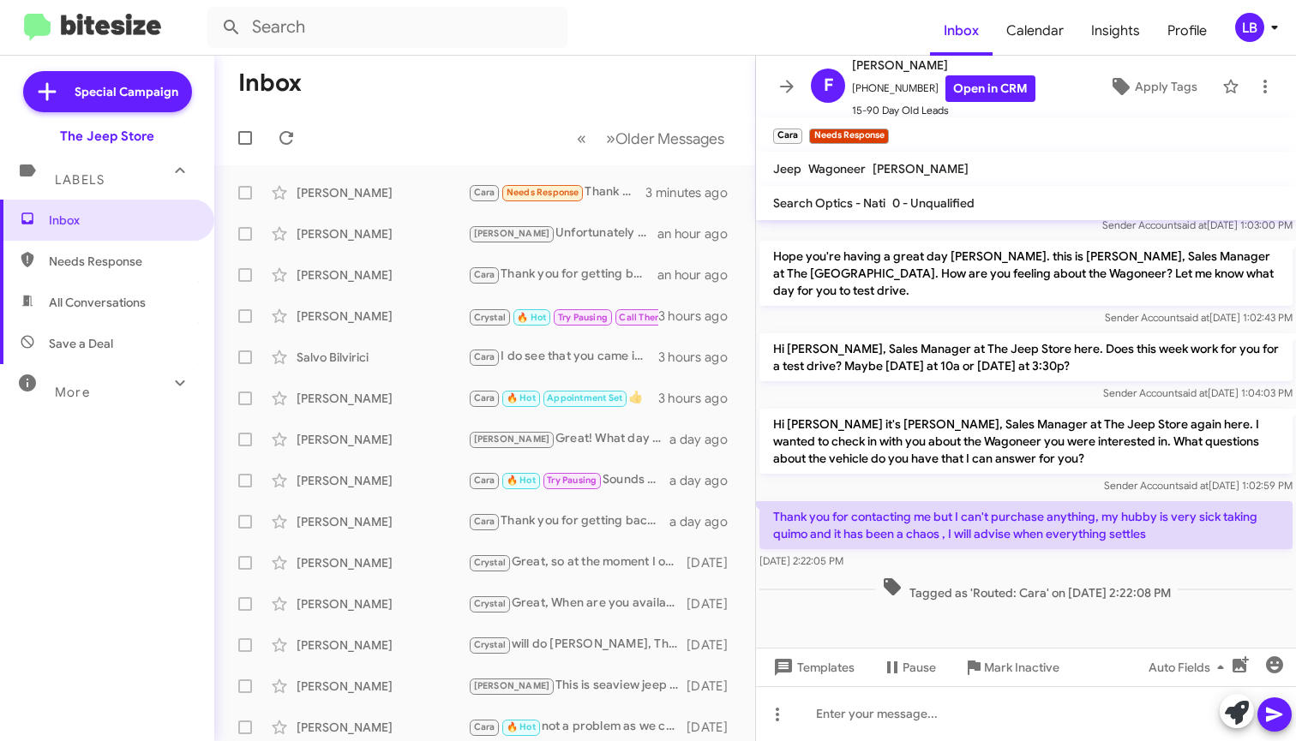
click at [1023, 576] on div "Tagged as 'Routed: Cara' on [DATE] 2:22:08 PM" at bounding box center [1026, 589] width 540 height 32
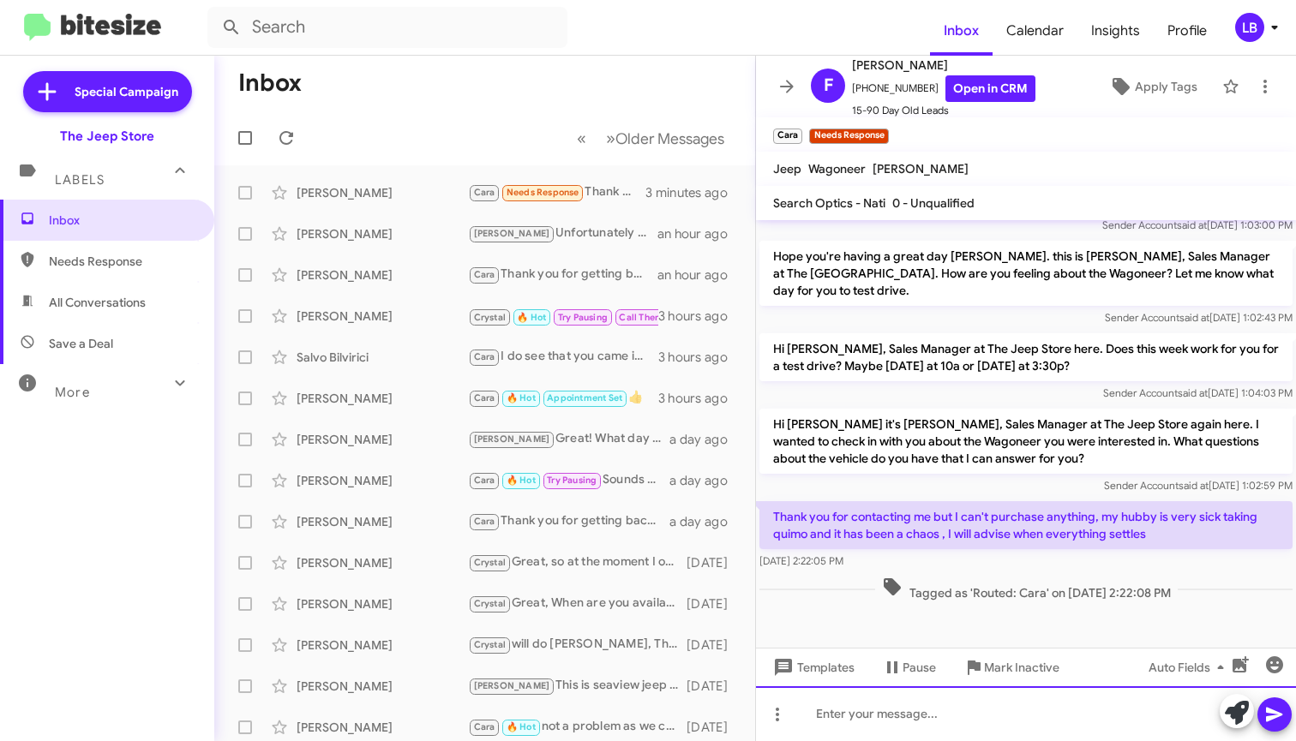
click at [938, 715] on div at bounding box center [1026, 713] width 540 height 55
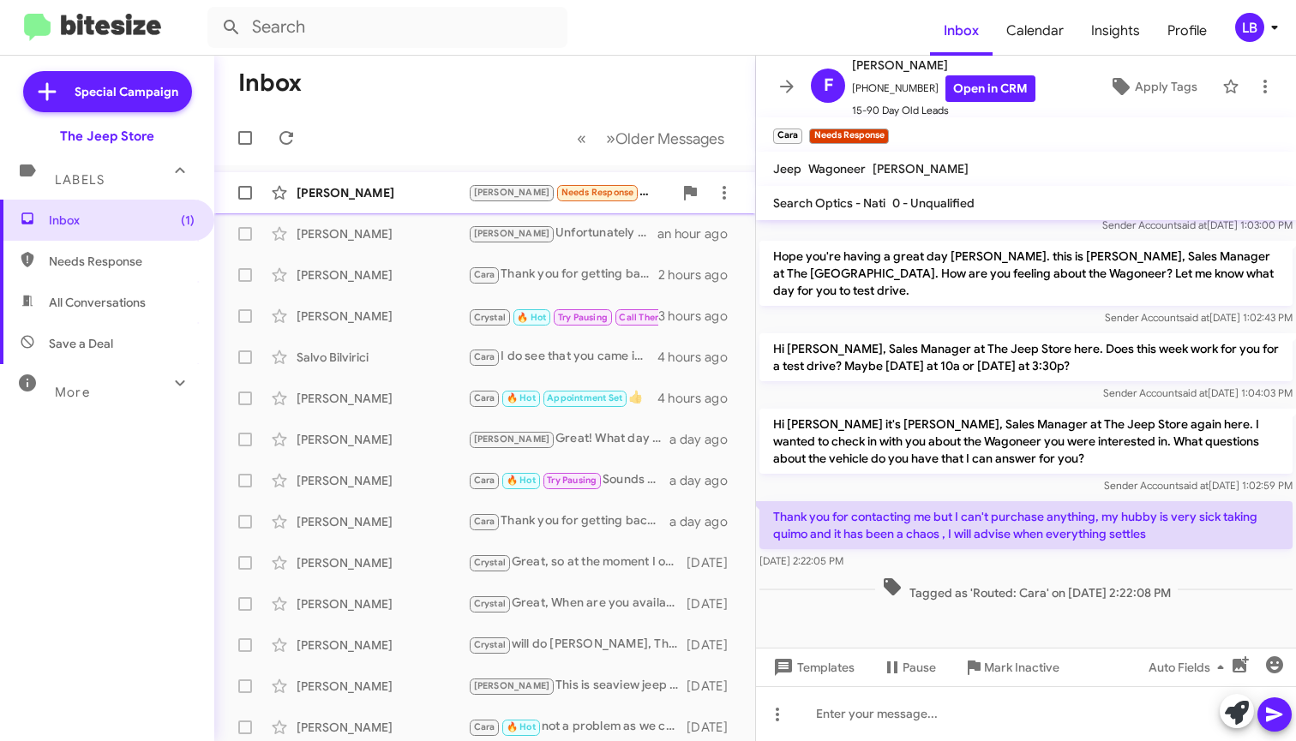
click at [399, 197] on div "[PERSON_NAME]" at bounding box center [382, 192] width 171 height 17
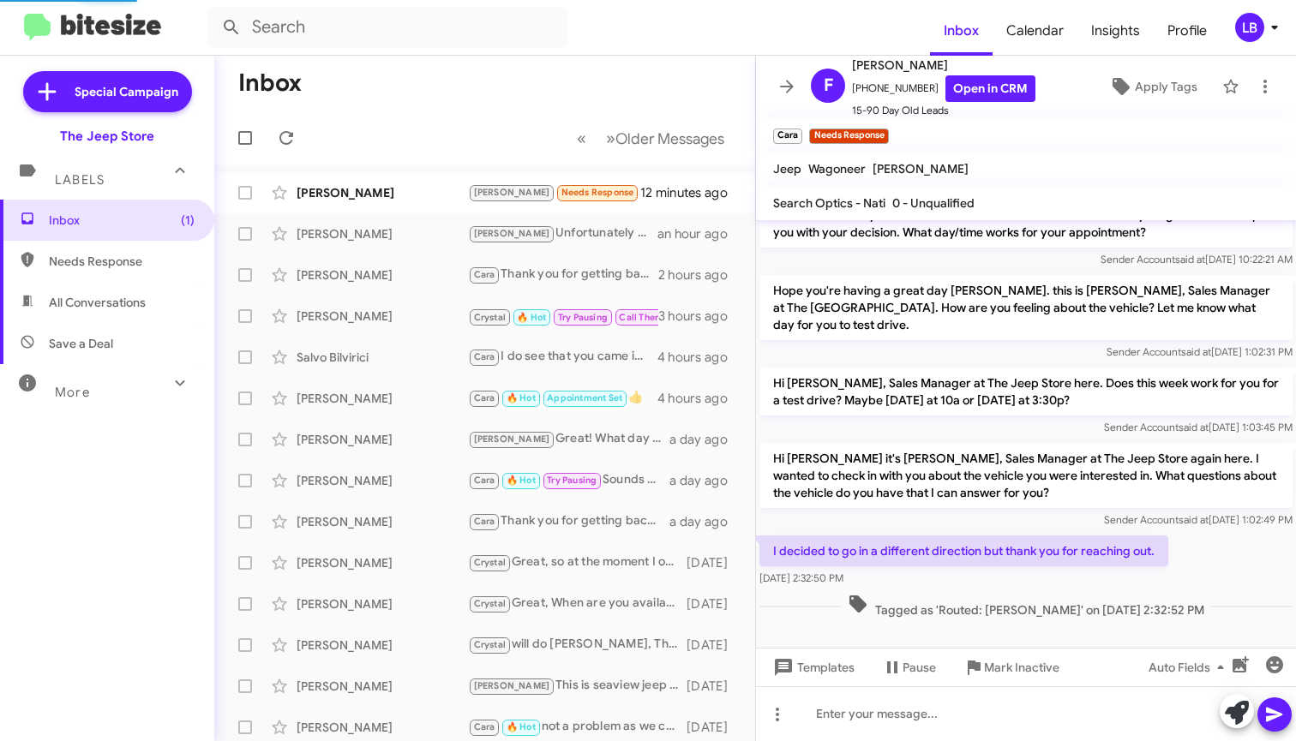
scroll to position [41, 0]
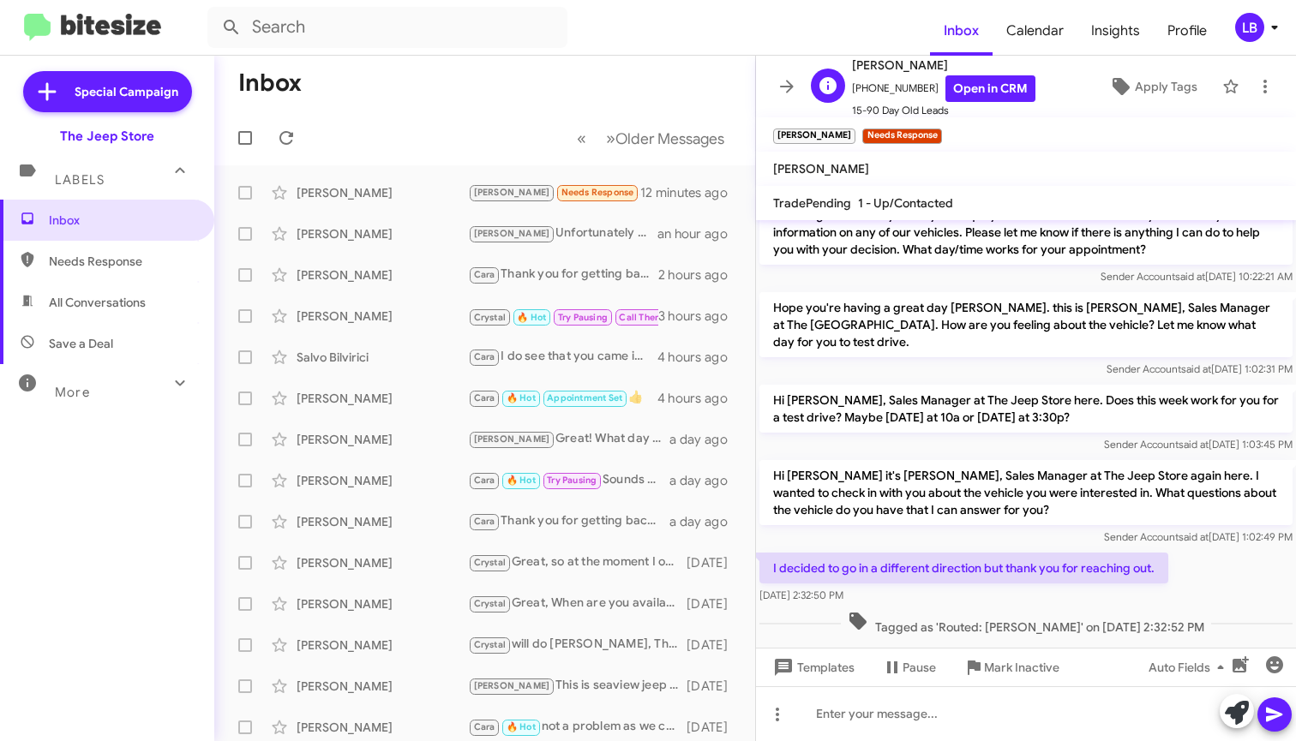
drag, startPoint x: 923, startPoint y: 89, endPoint x: 871, endPoint y: 87, distance: 52.3
click at [862, 93] on span "[PHONE_NUMBER] Open in CRM" at bounding box center [943, 88] width 183 height 27
copy span "9086708355"
click at [821, 664] on span "Templates" at bounding box center [812, 667] width 85 height 31
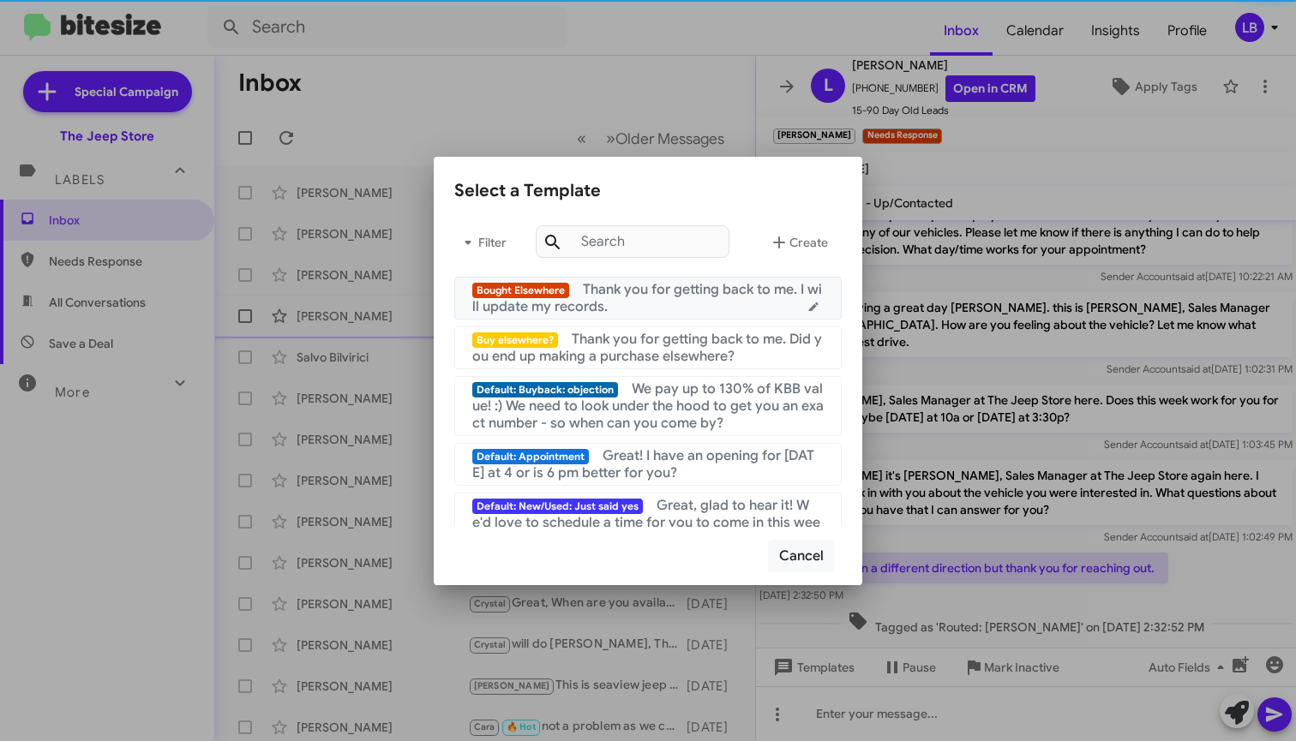
drag, startPoint x: 688, startPoint y: 298, endPoint x: 697, endPoint y: 316, distance: 19.9
click at [688, 298] on div "Bought Elsewhere Thank you for getting back to me. I will update my records." at bounding box center [647, 298] width 351 height 34
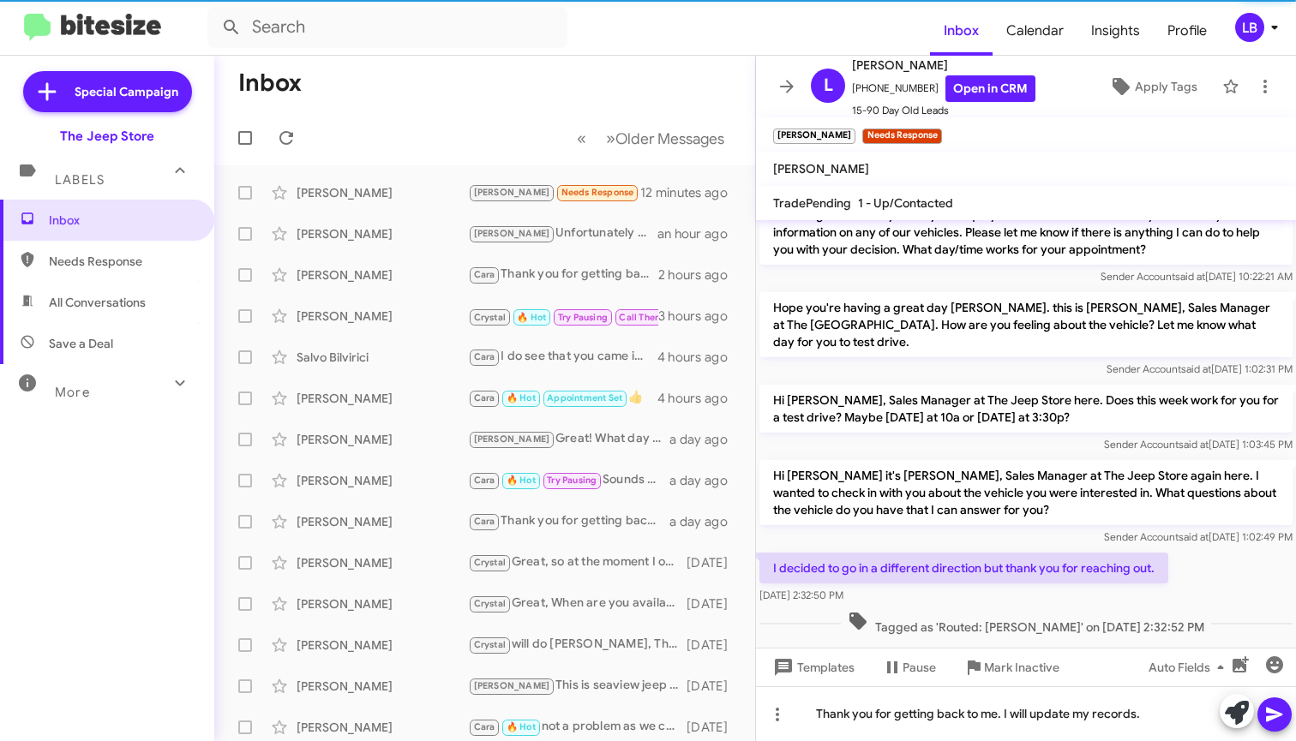
click at [1274, 723] on icon at bounding box center [1274, 714] width 21 height 21
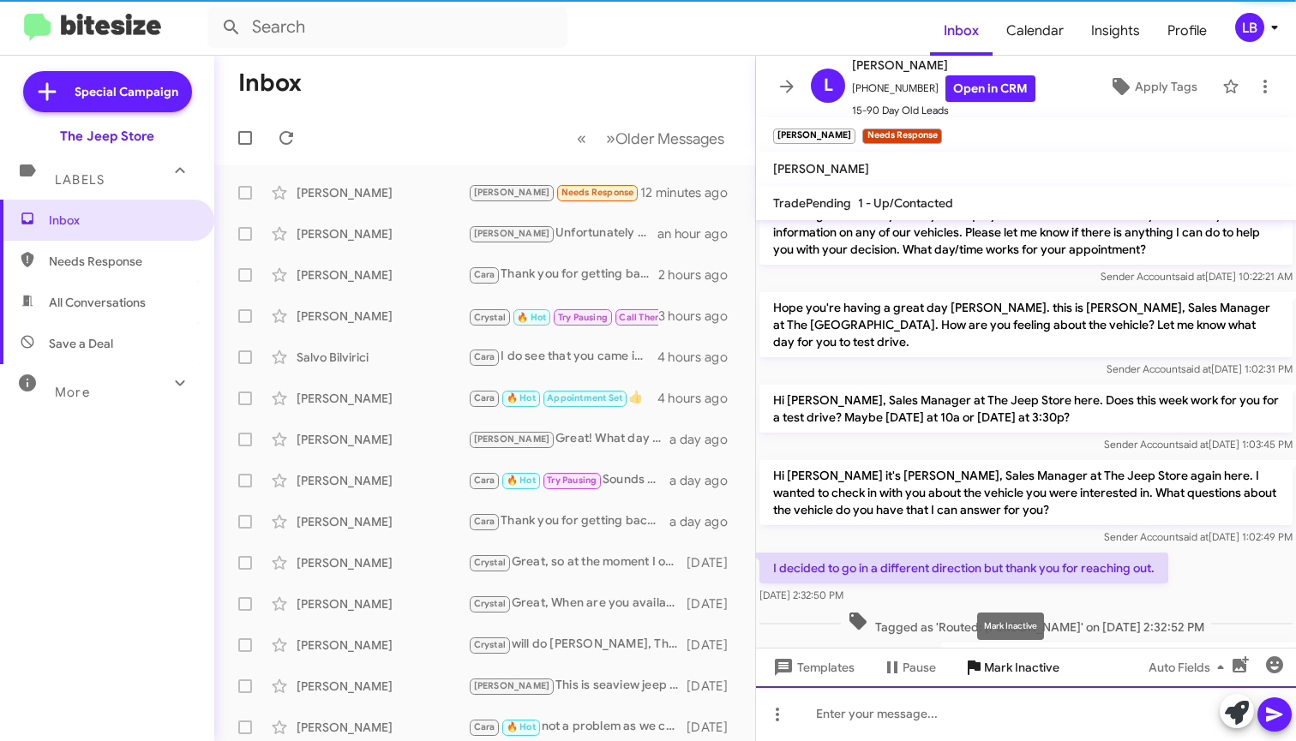
scroll to position [104, 0]
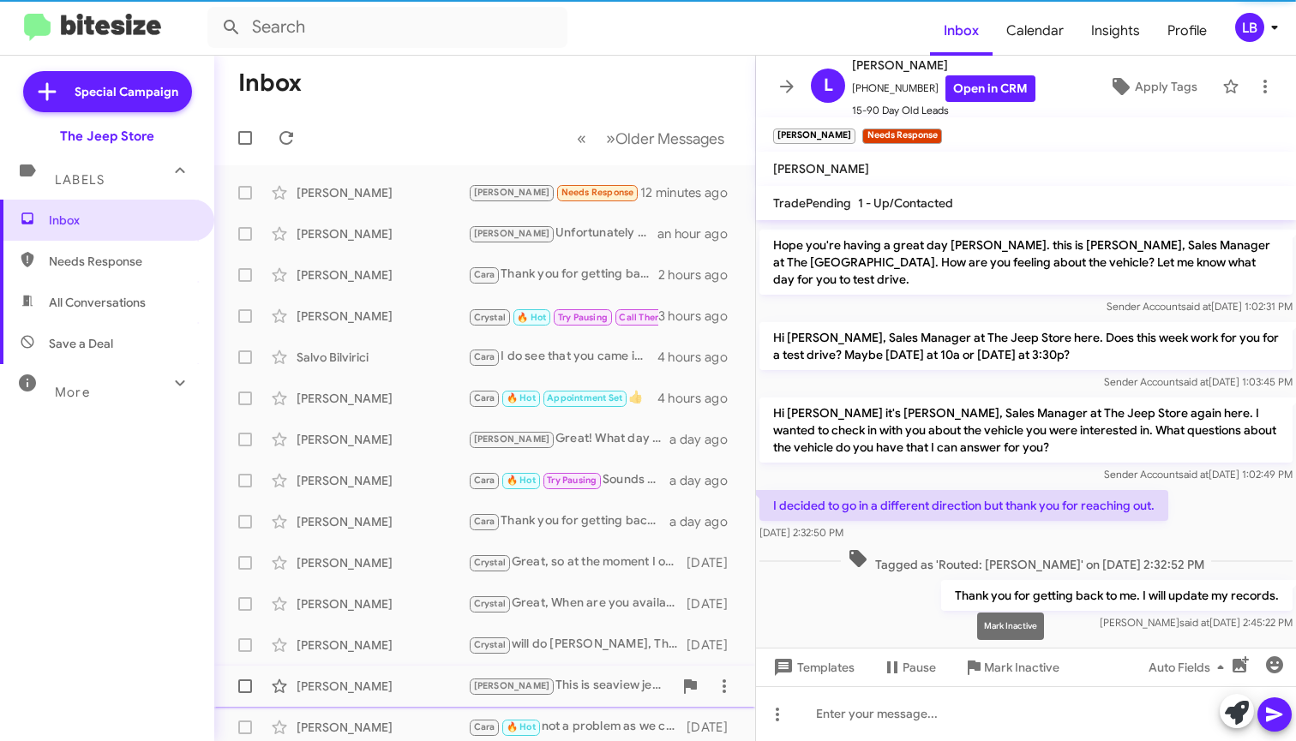
click at [1021, 673] on span "Mark Inactive" at bounding box center [1021, 667] width 75 height 31
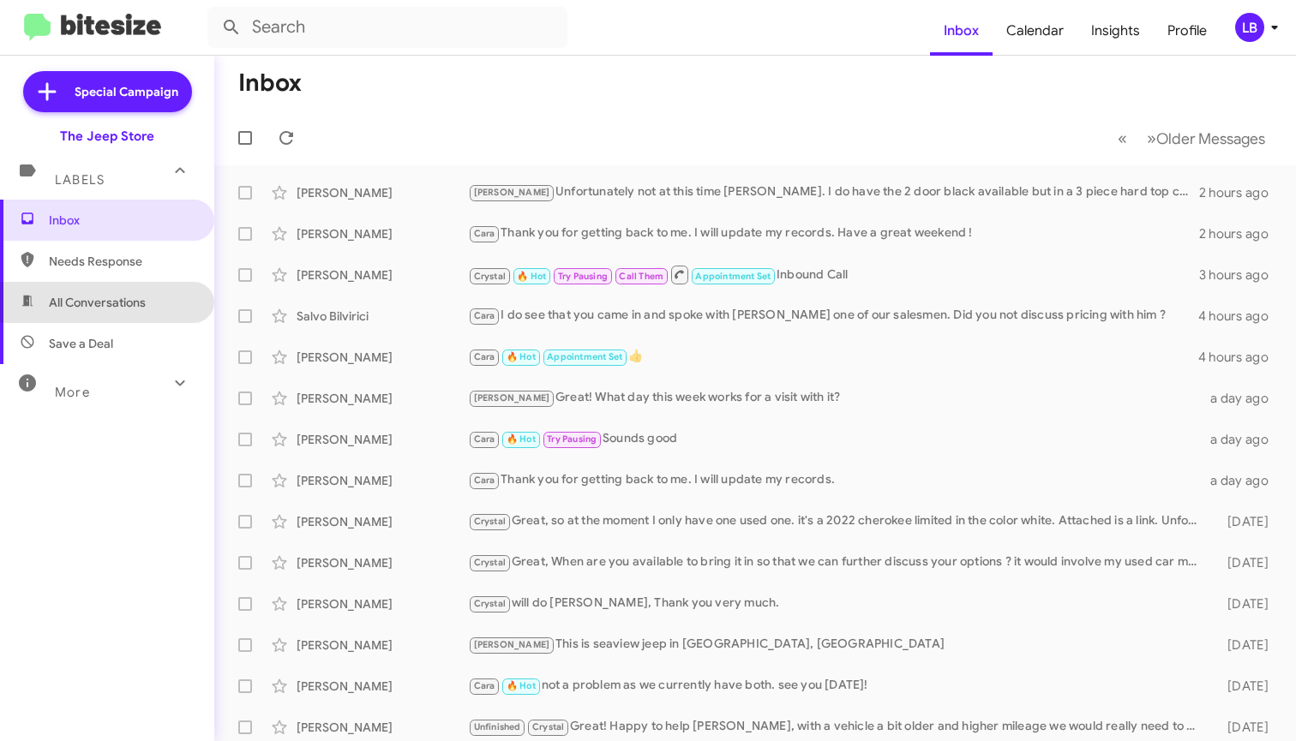
click at [143, 295] on span "All Conversations" at bounding box center [97, 302] width 97 height 17
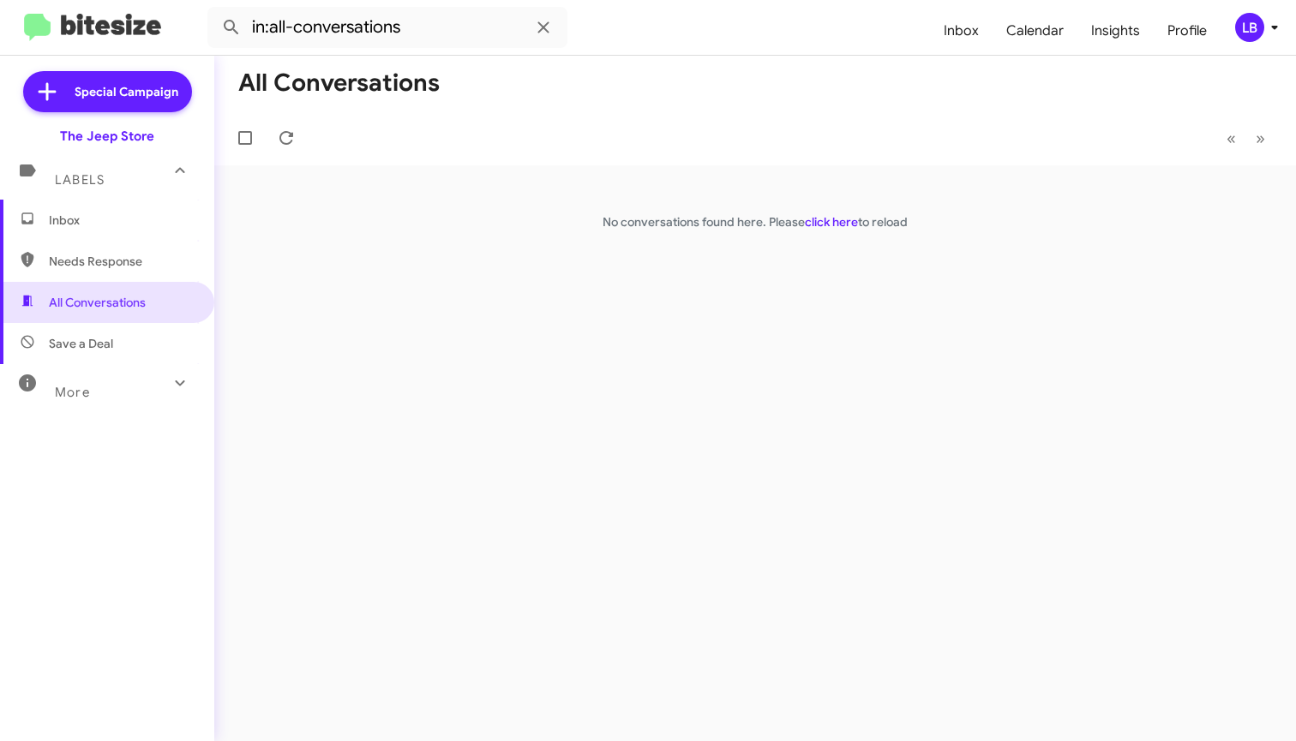
click at [166, 273] on span "Needs Response" at bounding box center [107, 261] width 214 height 41
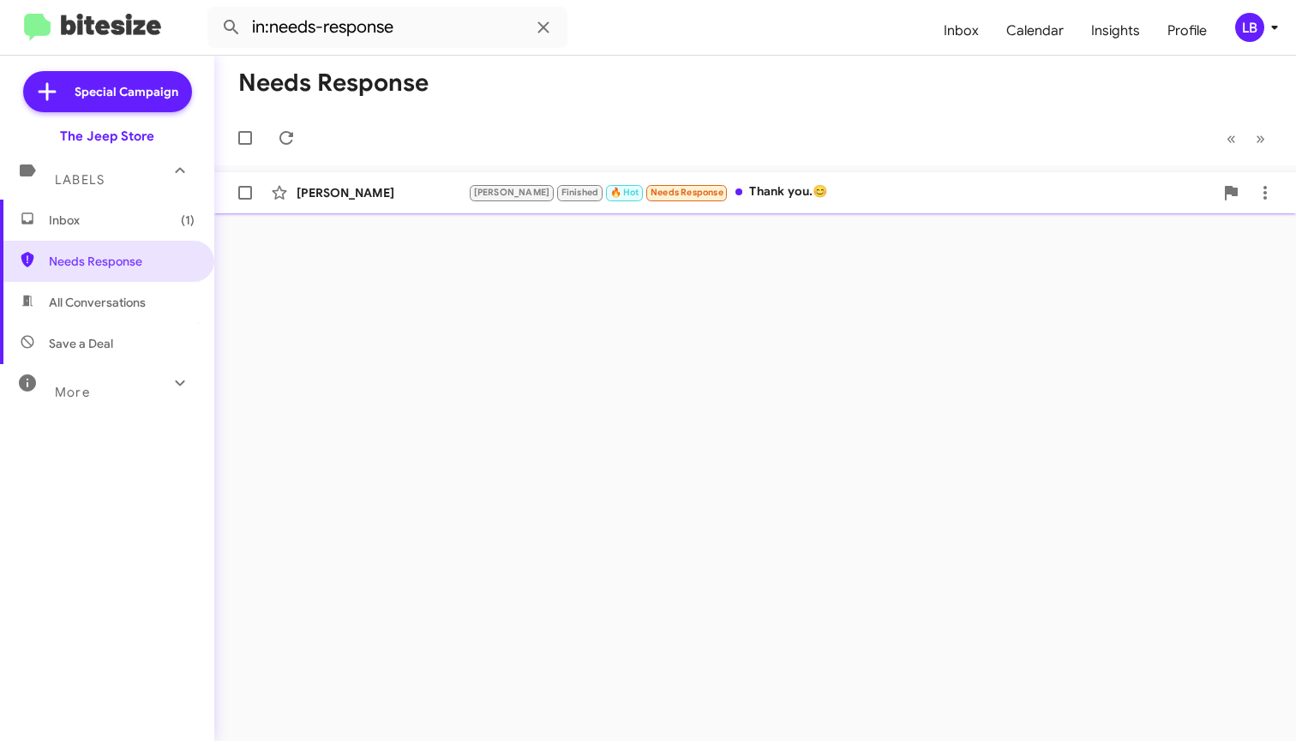
click at [794, 182] on div "[PERSON_NAME] [PERSON_NAME] Finished 🔥 Hot Needs Response Thank you.😊 a few sec…" at bounding box center [755, 193] width 1054 height 34
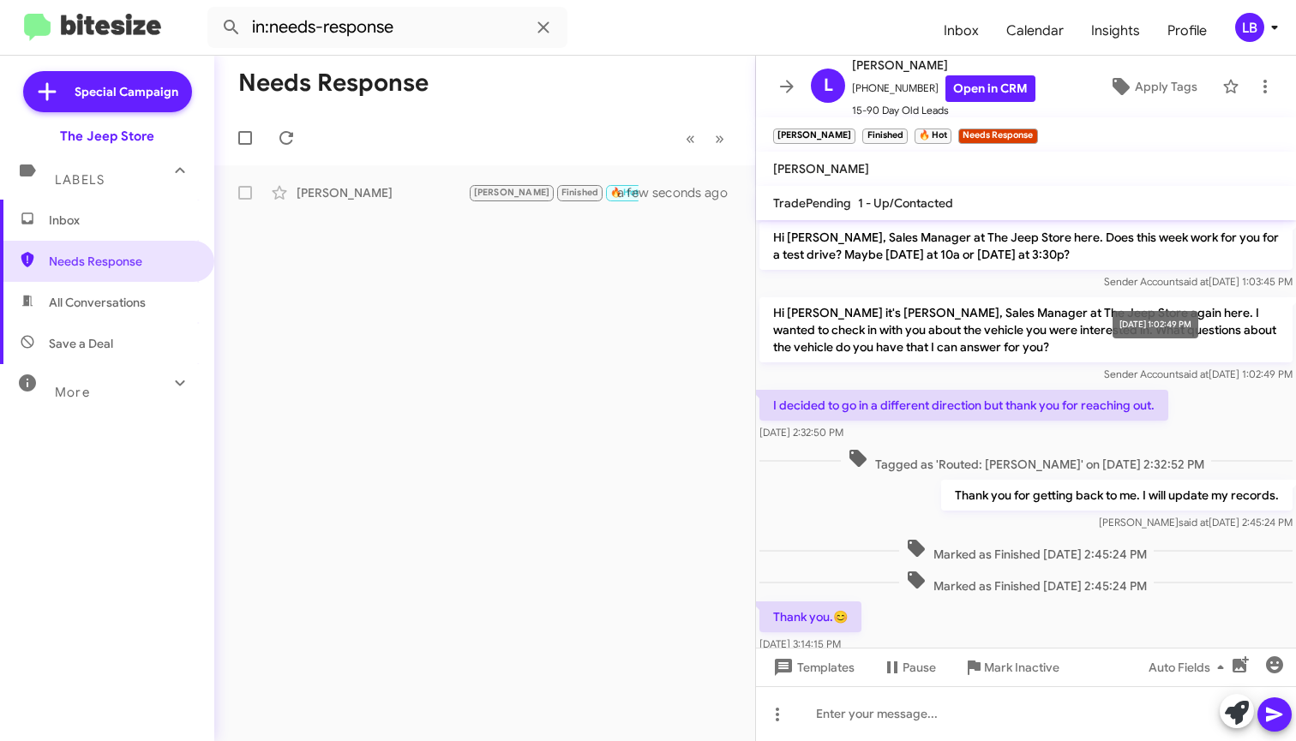
scroll to position [238, 0]
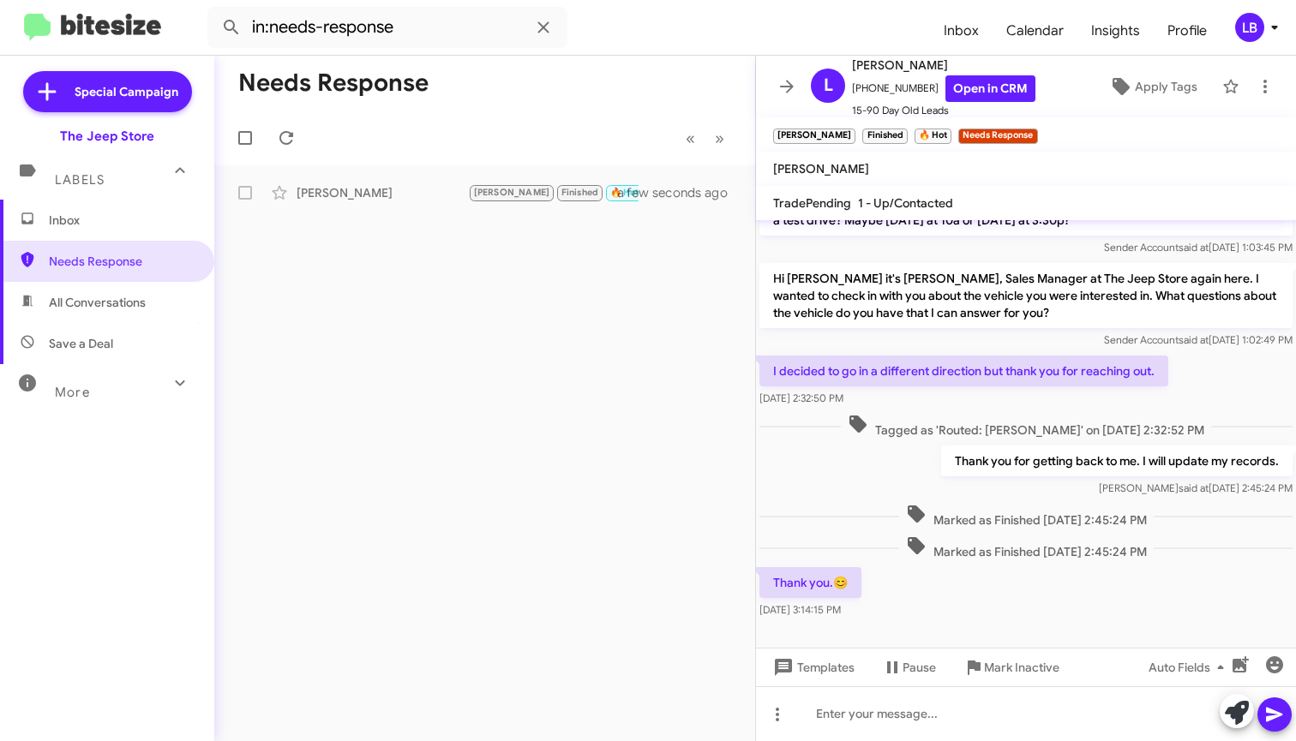
click at [1195, 370] on div "I decided to go in a different direction but thank you for reaching out. [DATE]…" at bounding box center [1026, 381] width 540 height 58
click at [1150, 356] on p "I decided to go in a different direction but thank you for reaching out." at bounding box center [963, 371] width 409 height 31
click at [1178, 333] on span "said at" at bounding box center [1193, 339] width 30 height 13
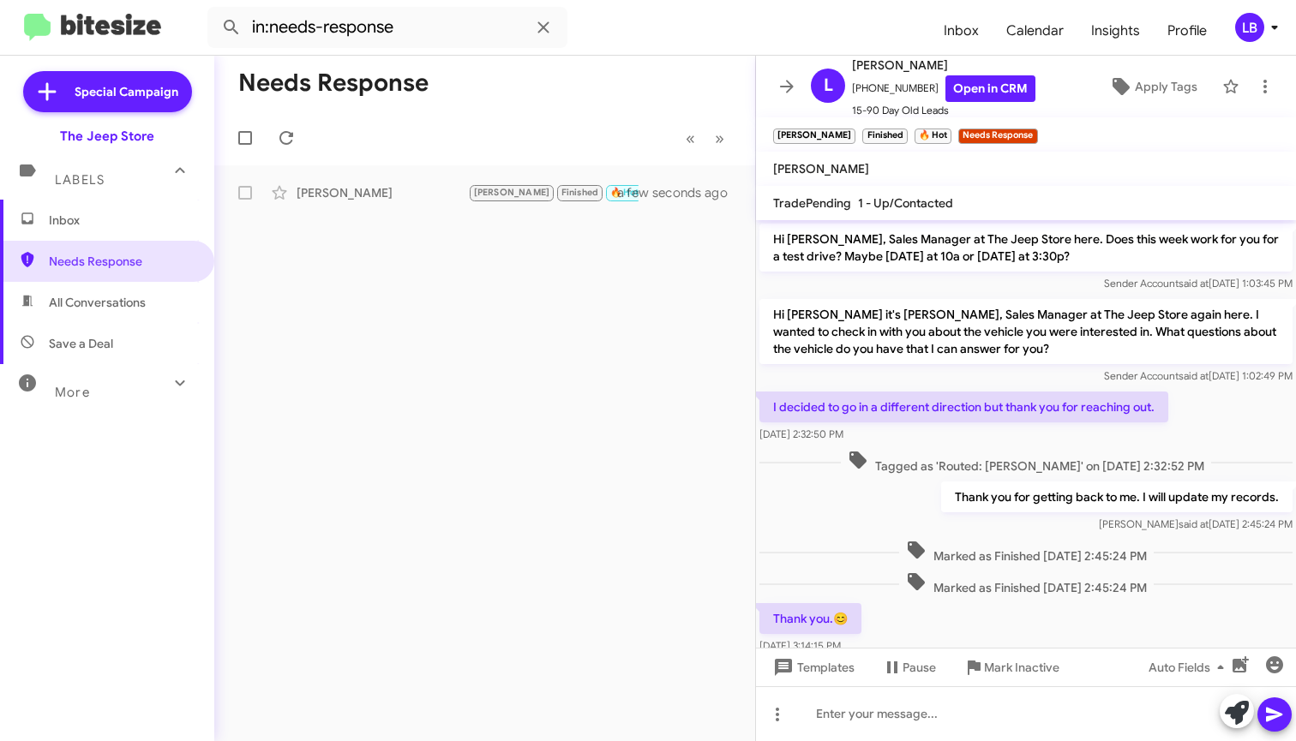
scroll to position [0, 0]
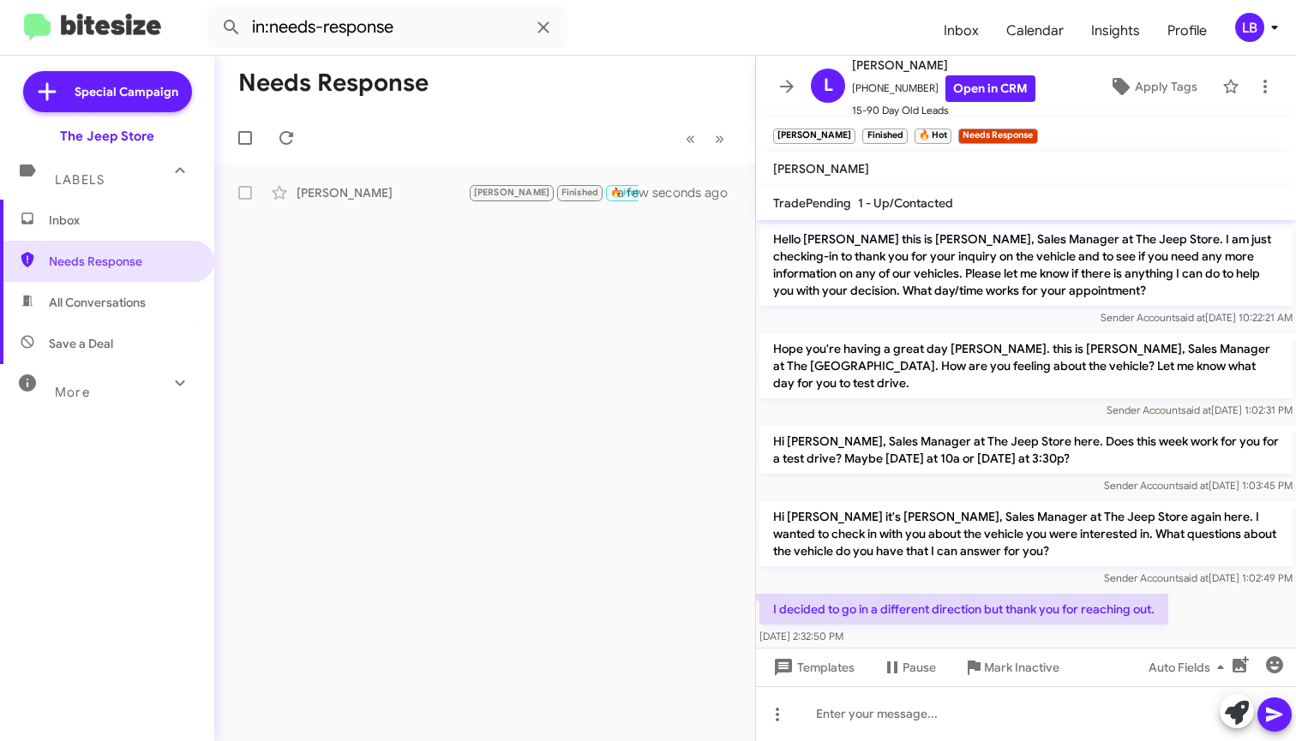
click at [578, 146] on mat-toolbar-row "« Previous » Next" at bounding box center [484, 138] width 541 height 55
click at [413, 39] on input "in:needs-response" at bounding box center [387, 27] width 360 height 41
click at [107, 297] on span "All Conversations" at bounding box center [97, 302] width 97 height 17
type input "in:all-conversations"
